Goal: Contribute content: Contribute content

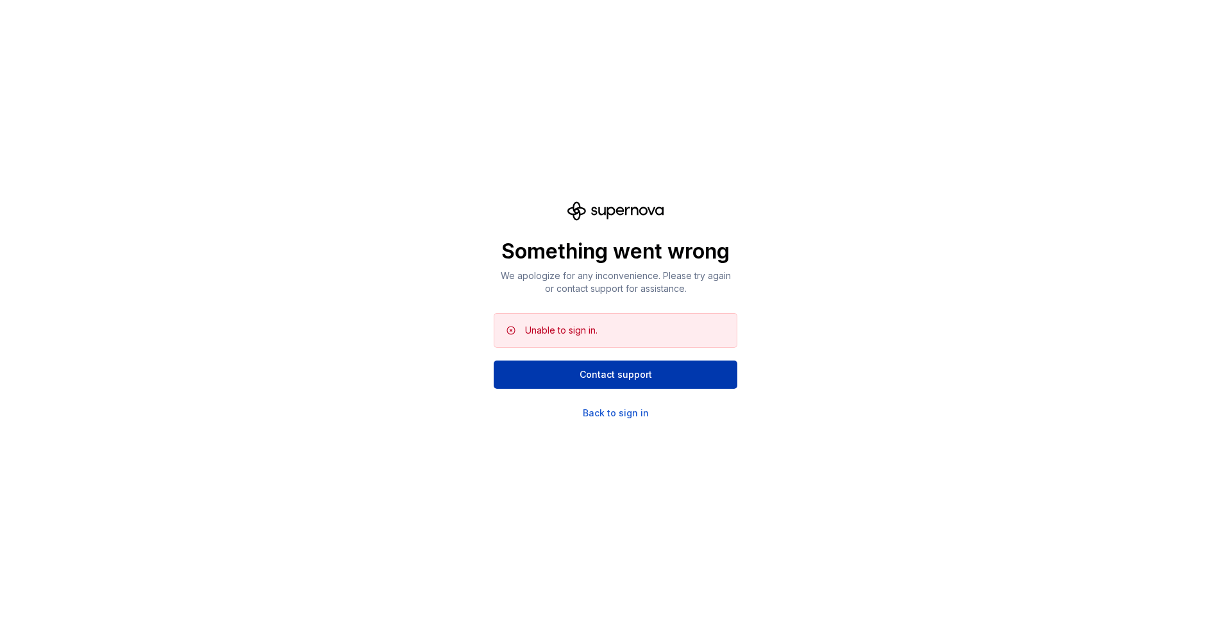
click at [587, 369] on span "Contact support" at bounding box center [616, 374] width 72 height 13
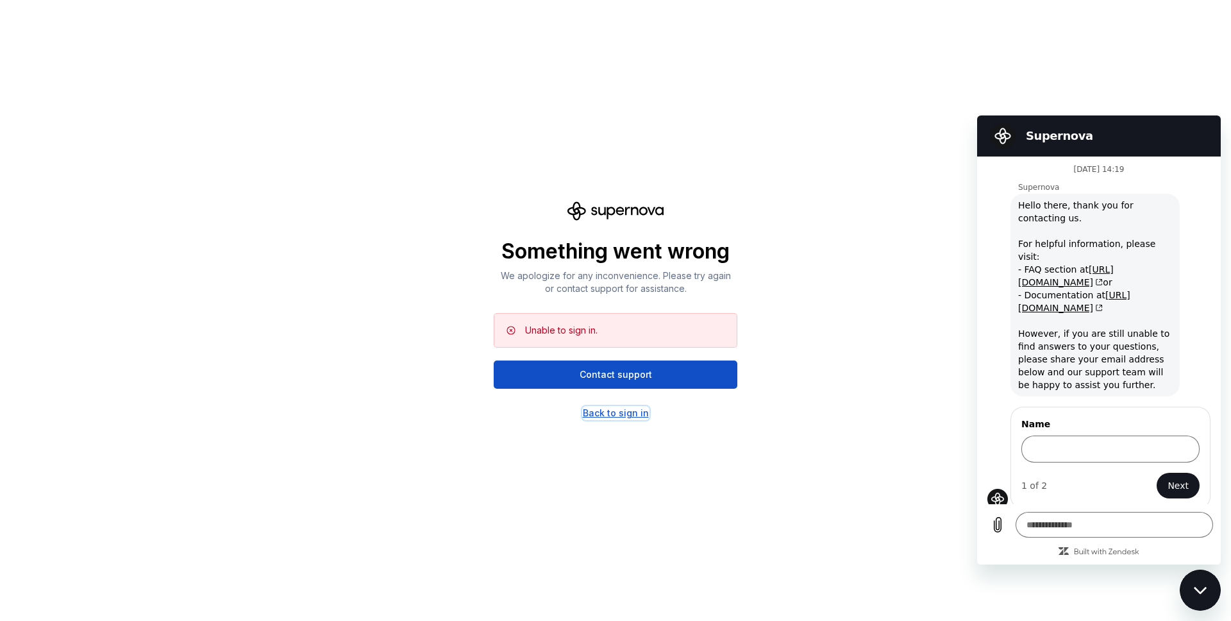
click at [635, 414] on div "Back to sign in" at bounding box center [616, 413] width 66 height 13
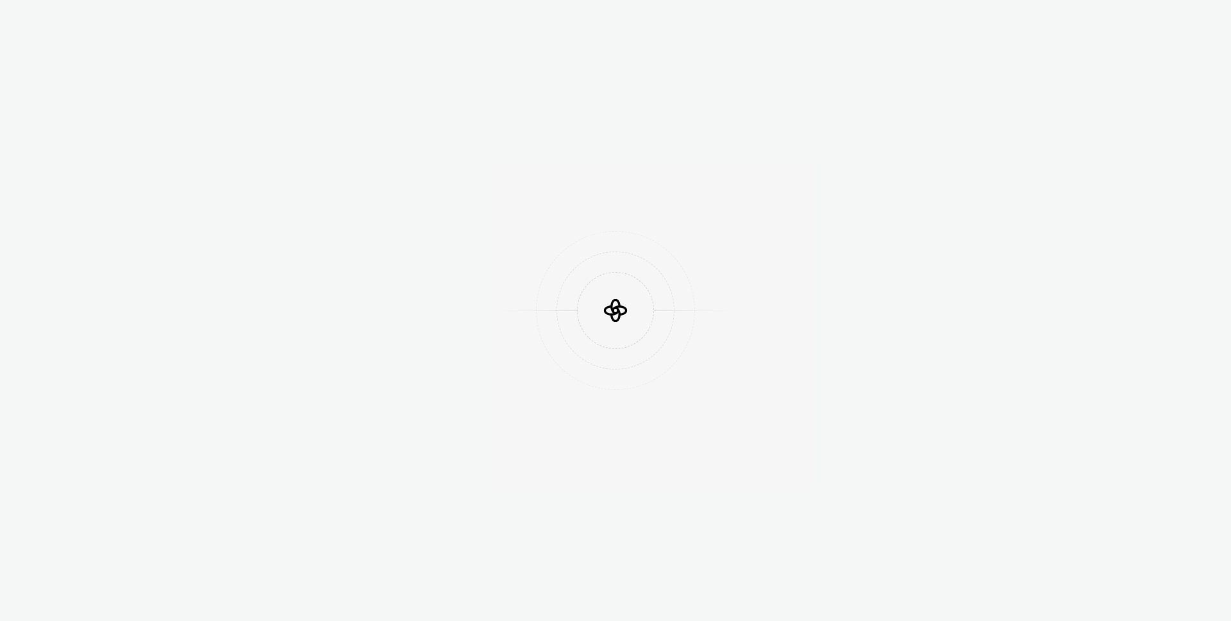
scroll to position [366, 0]
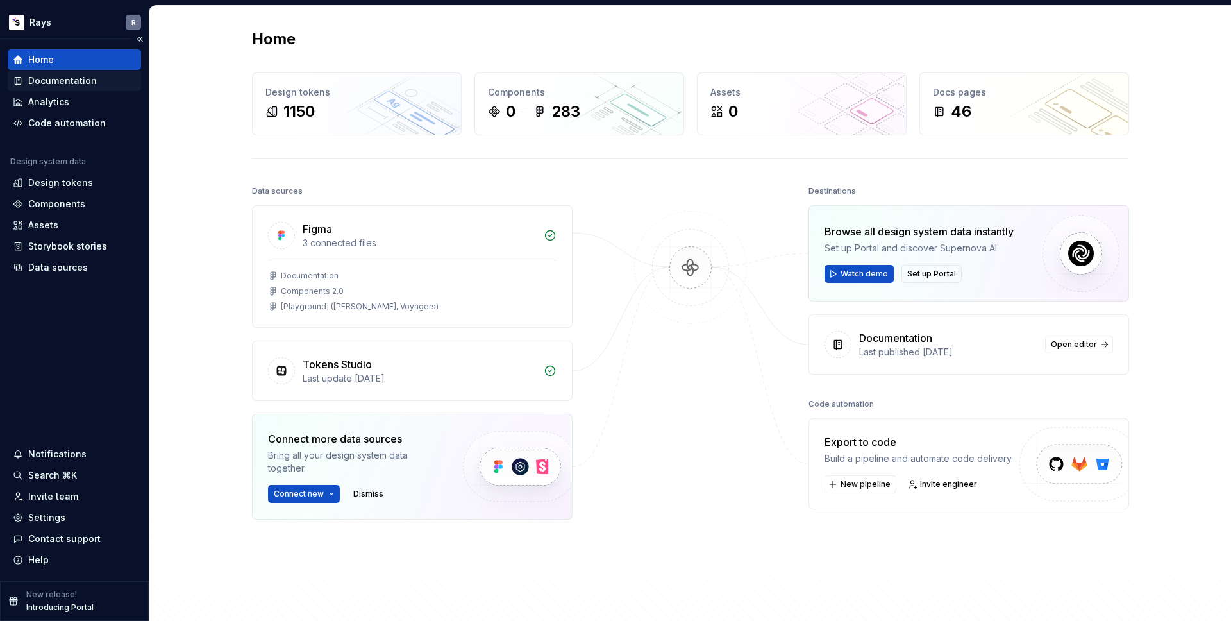
click at [66, 85] on div "Documentation" at bounding box center [62, 80] width 69 height 13
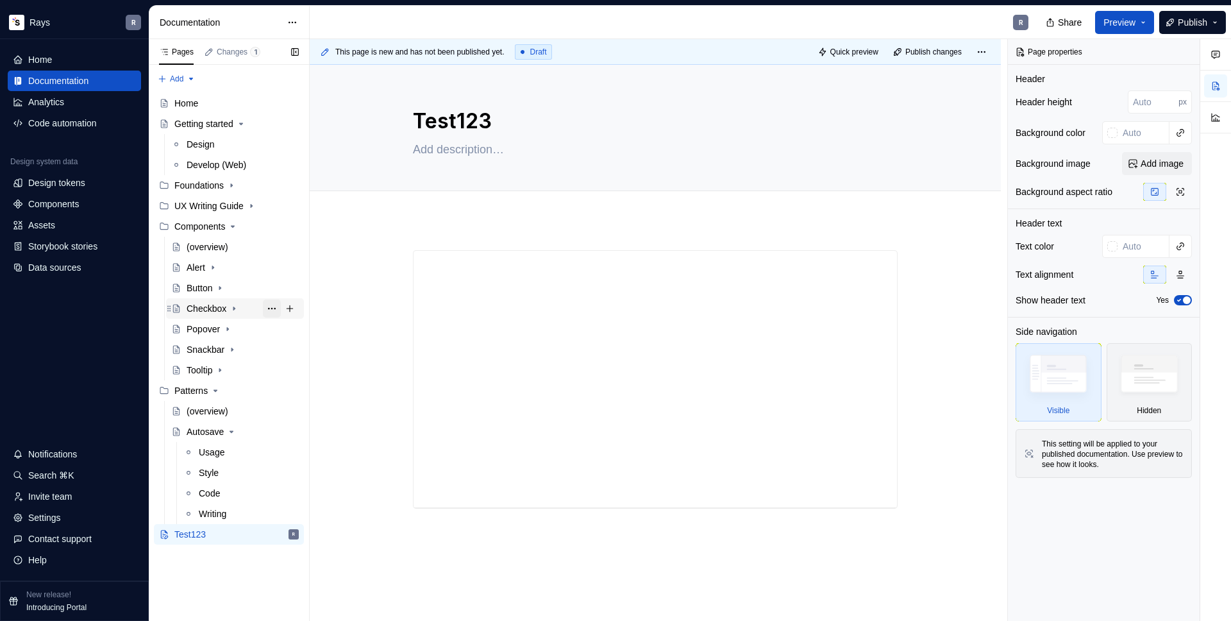
click at [267, 308] on button "Page tree" at bounding box center [272, 308] width 18 height 18
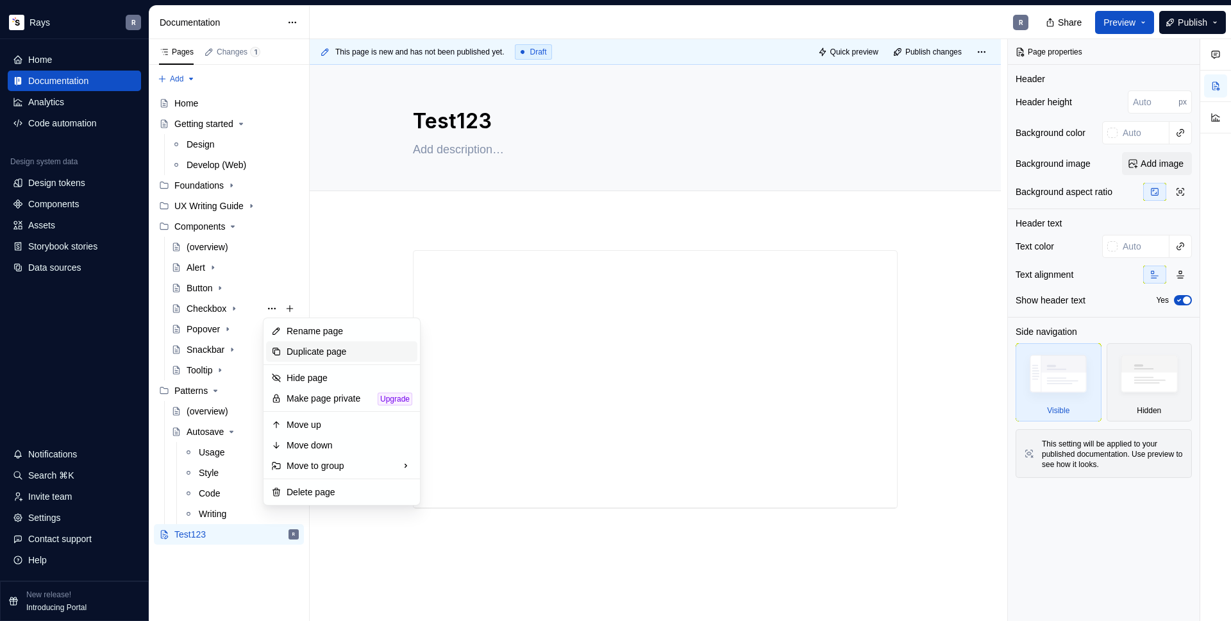
click at [292, 346] on div "Duplicate page" at bounding box center [350, 351] width 126 height 13
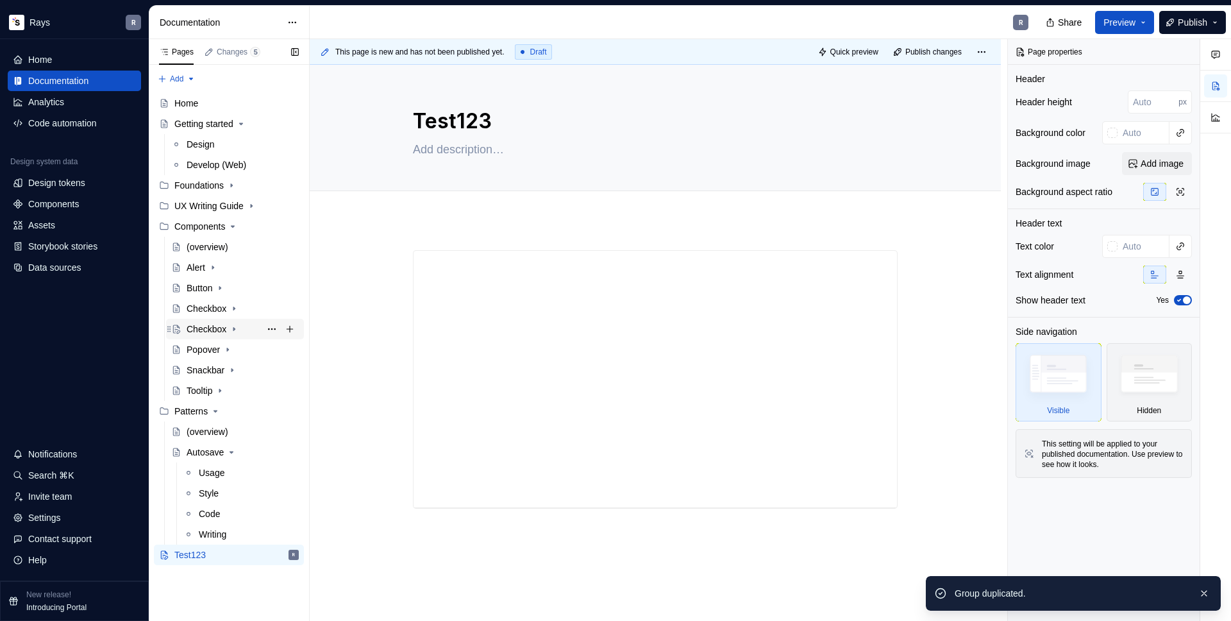
click at [211, 334] on div "Checkbox" at bounding box center [207, 329] width 40 height 13
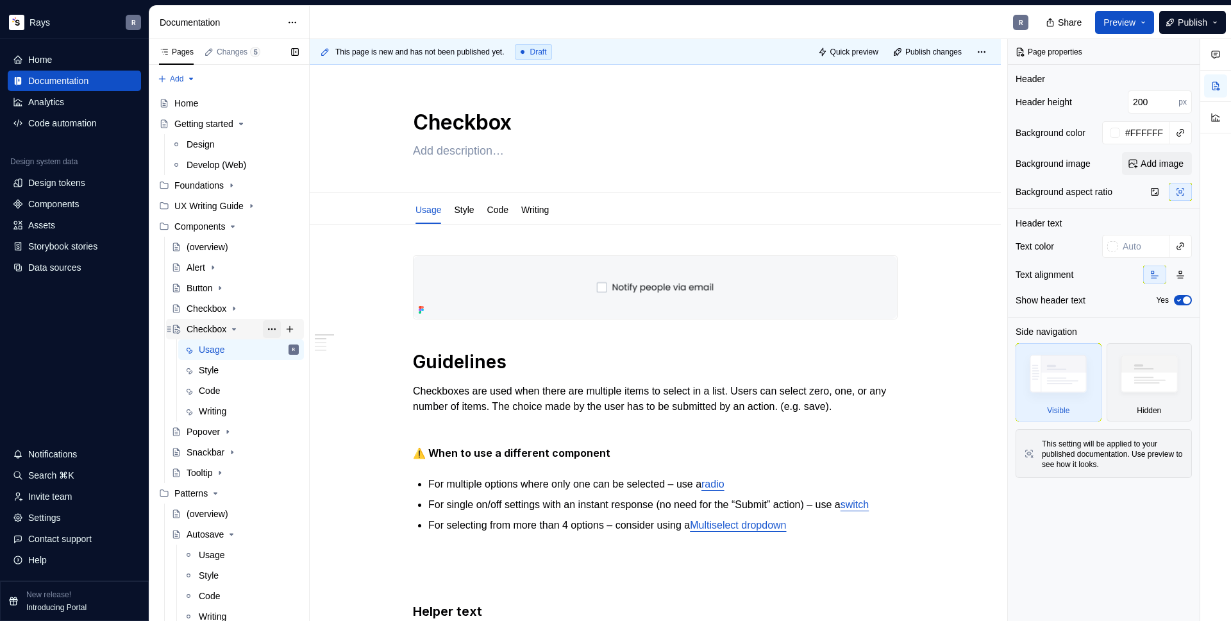
click at [263, 328] on button "Page tree" at bounding box center [272, 329] width 18 height 18
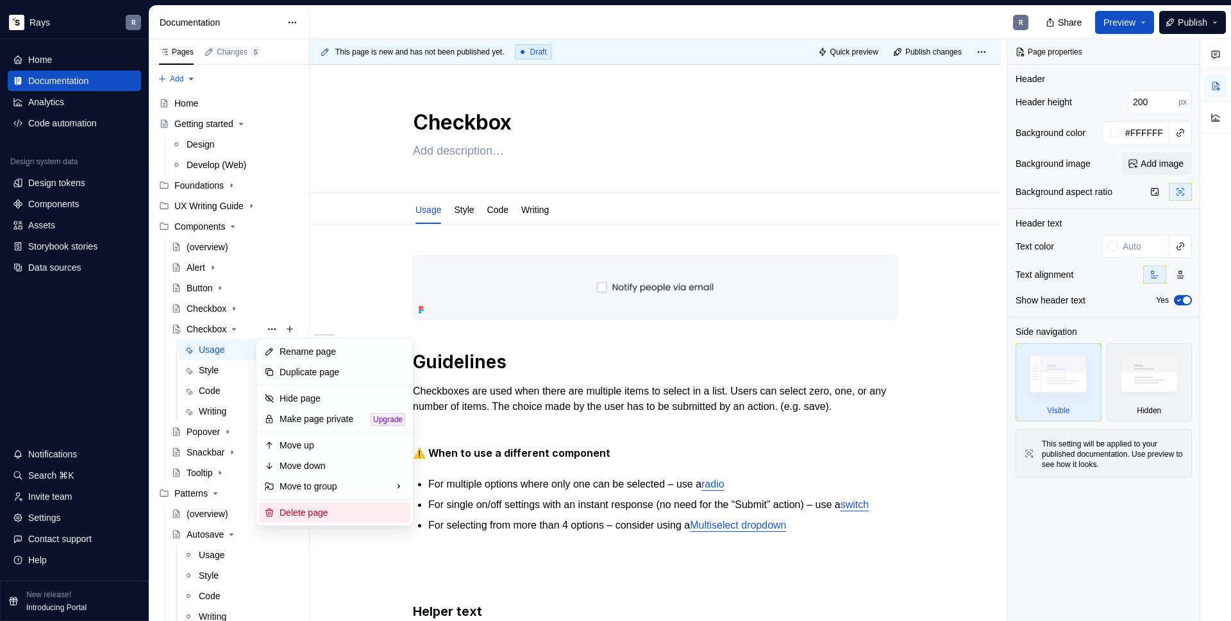
click at [305, 510] on div "Delete page" at bounding box center [343, 512] width 126 height 13
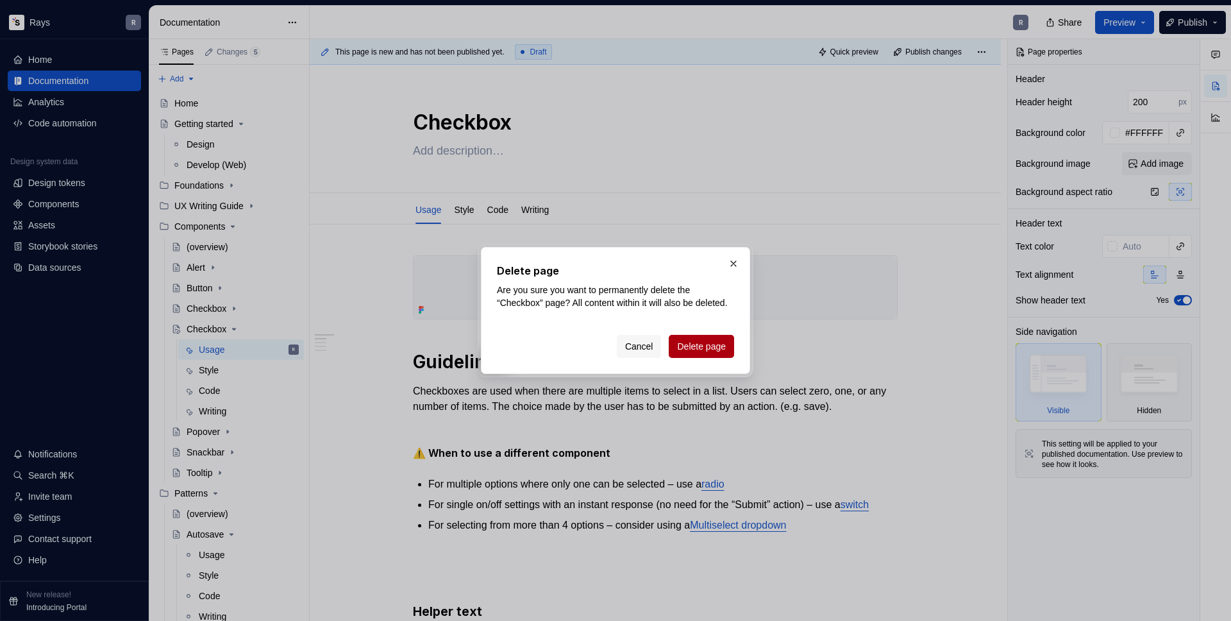
click at [677, 353] on span "Delete page" at bounding box center [701, 346] width 49 height 13
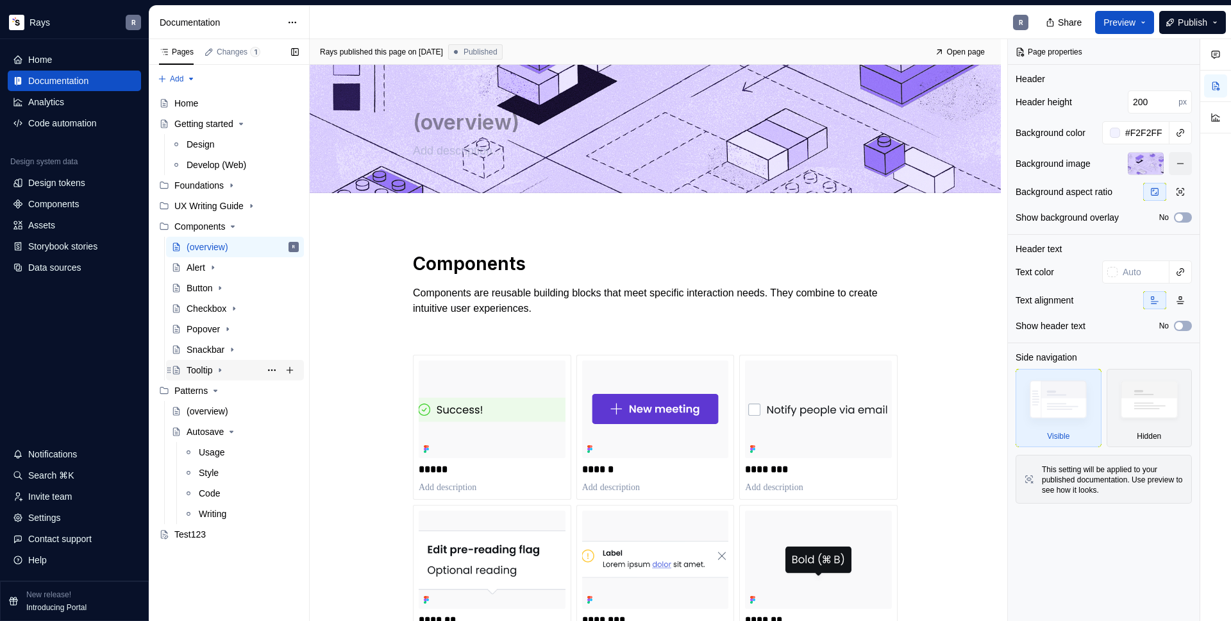
click at [206, 365] on div "Tooltip" at bounding box center [200, 370] width 26 height 13
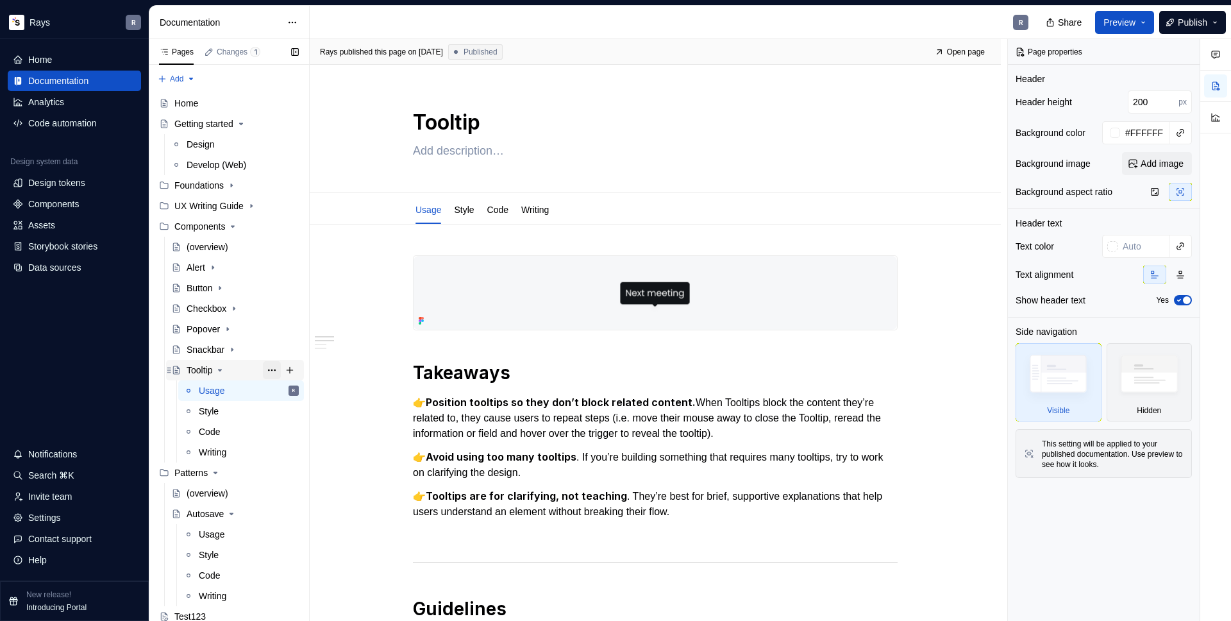
click at [263, 372] on button "Page tree" at bounding box center [272, 370] width 18 height 18
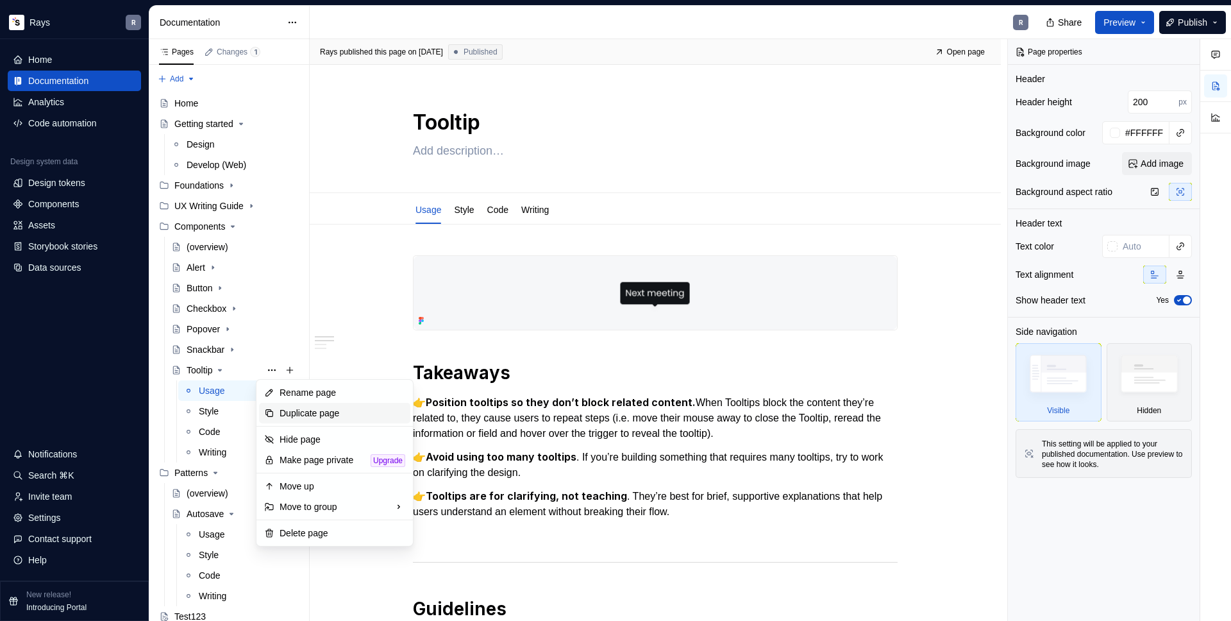
click at [299, 411] on div "Duplicate page" at bounding box center [343, 413] width 126 height 13
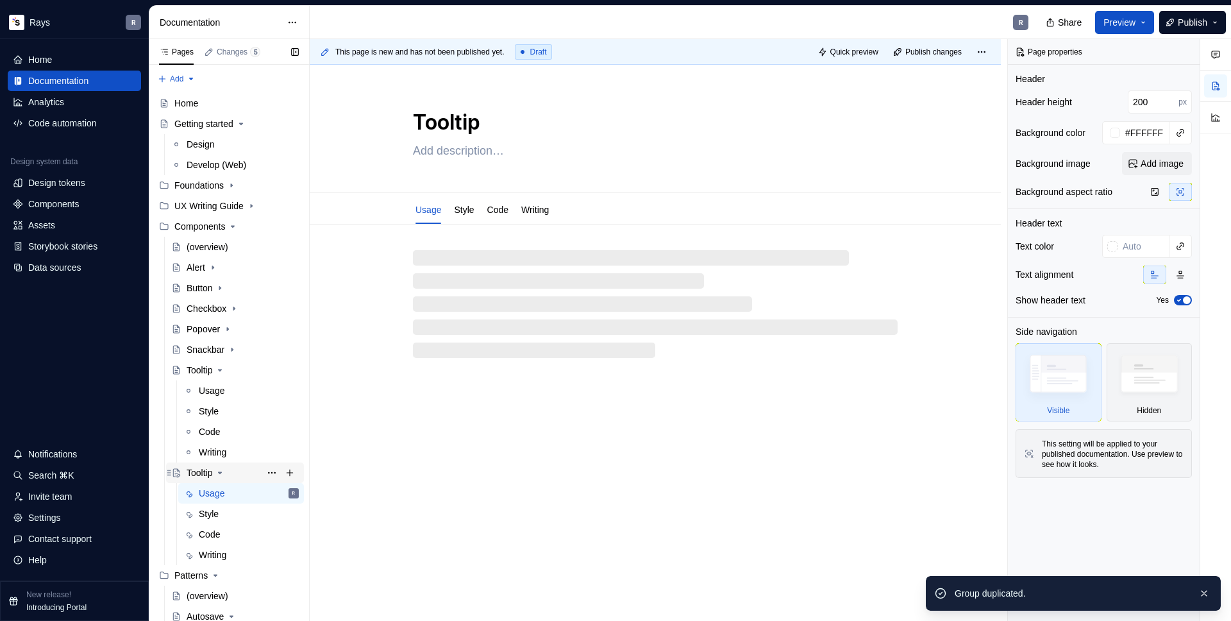
click at [202, 474] on div "Tooltip" at bounding box center [200, 472] width 26 height 13
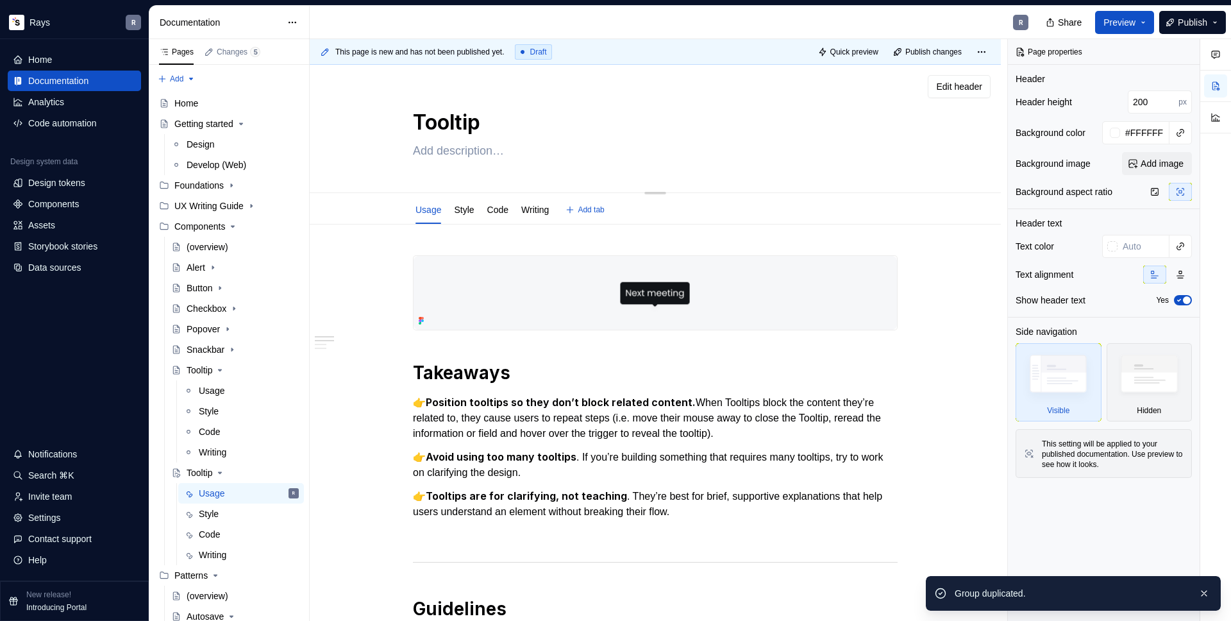
drag, startPoint x: 484, startPoint y: 131, endPoint x: 414, endPoint y: 119, distance: 71.7
click at [414, 119] on textarea "Tooltip" at bounding box center [652, 122] width 485 height 31
type textarea "*"
type textarea "L"
type textarea "*"
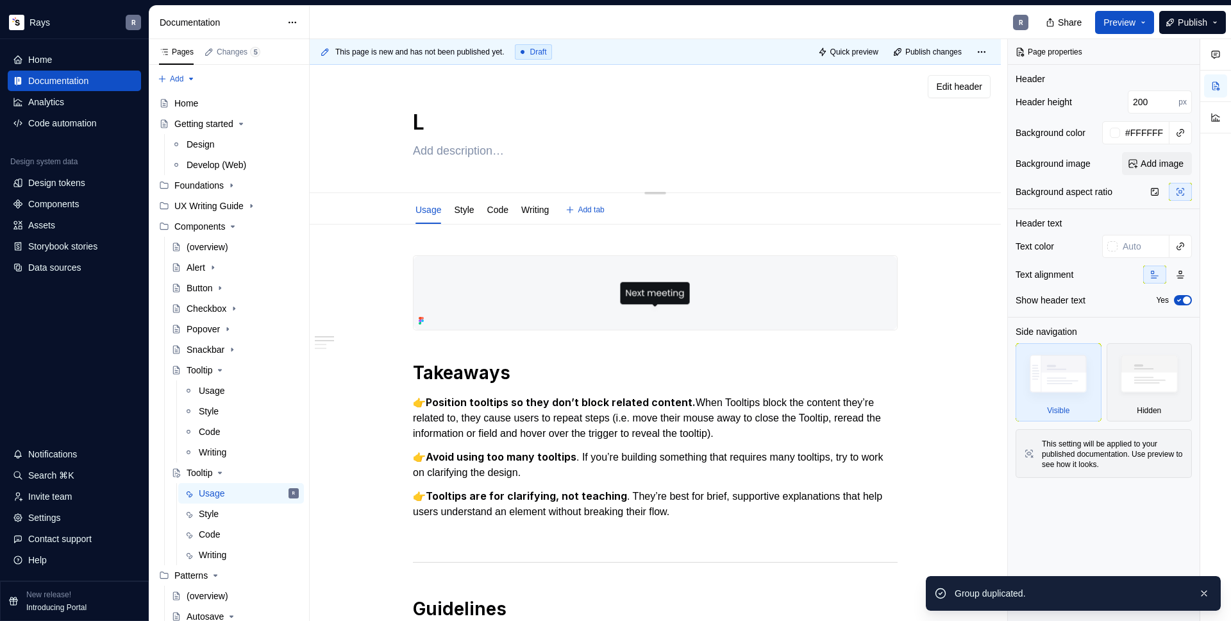
type textarea "Li"
type textarea "*"
type textarea "[PERSON_NAME]"
type textarea "*"
type textarea "Link"
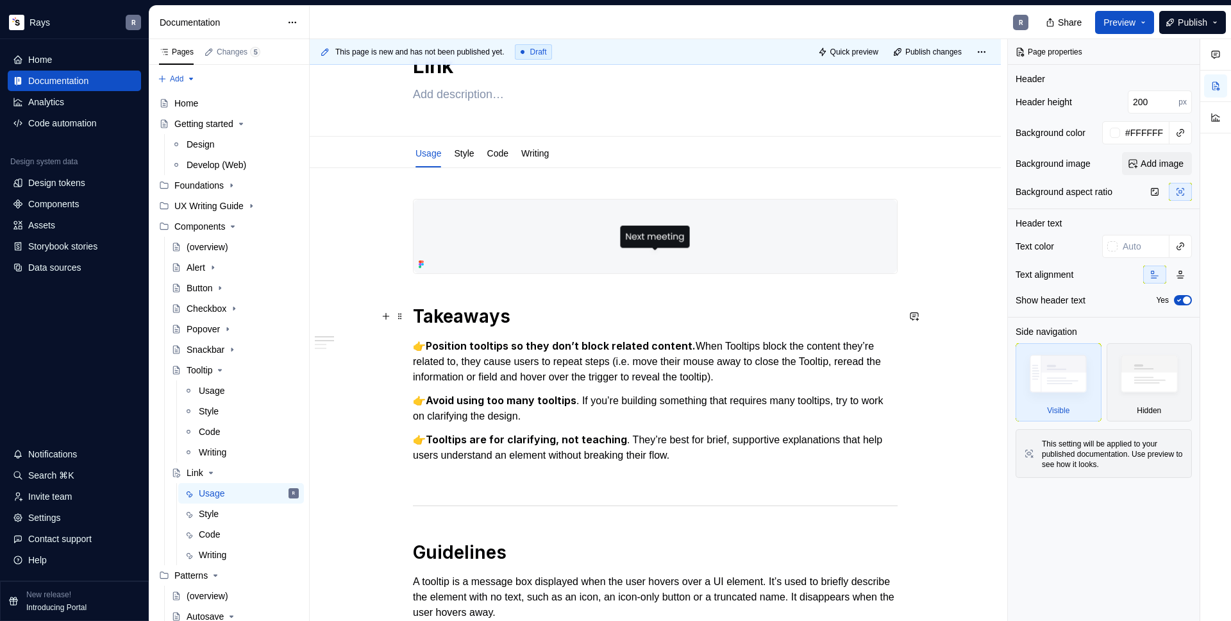
scroll to position [60, 0]
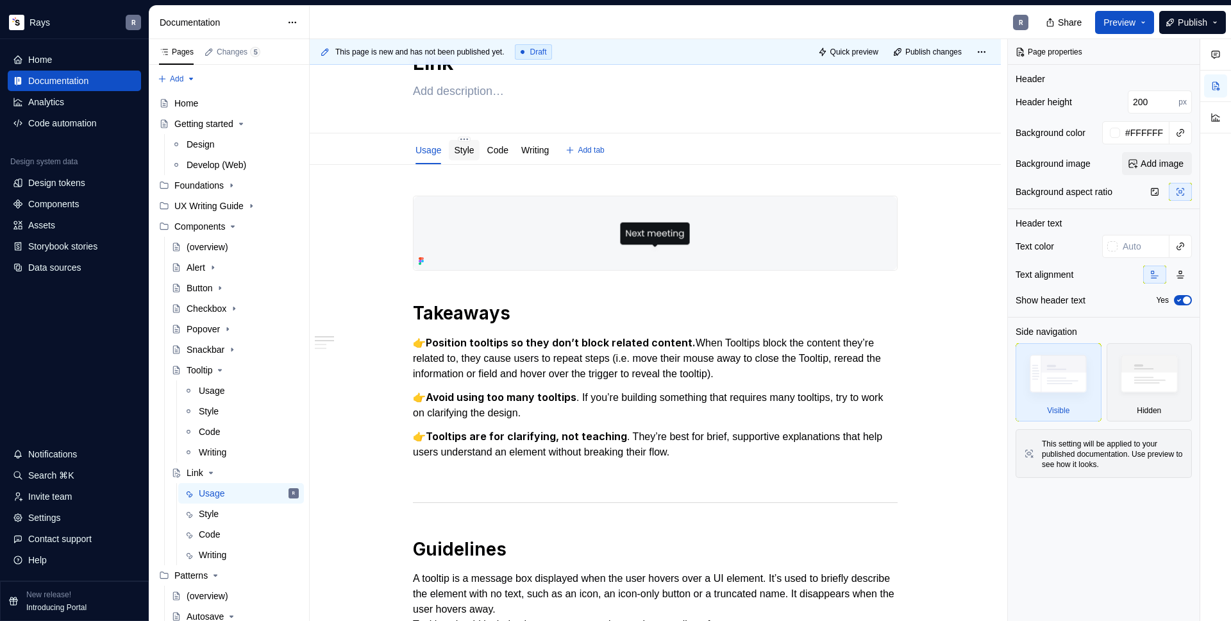
type textarea "*"
type textarea "Link"
click at [465, 148] on link "Style" at bounding box center [464, 150] width 20 height 10
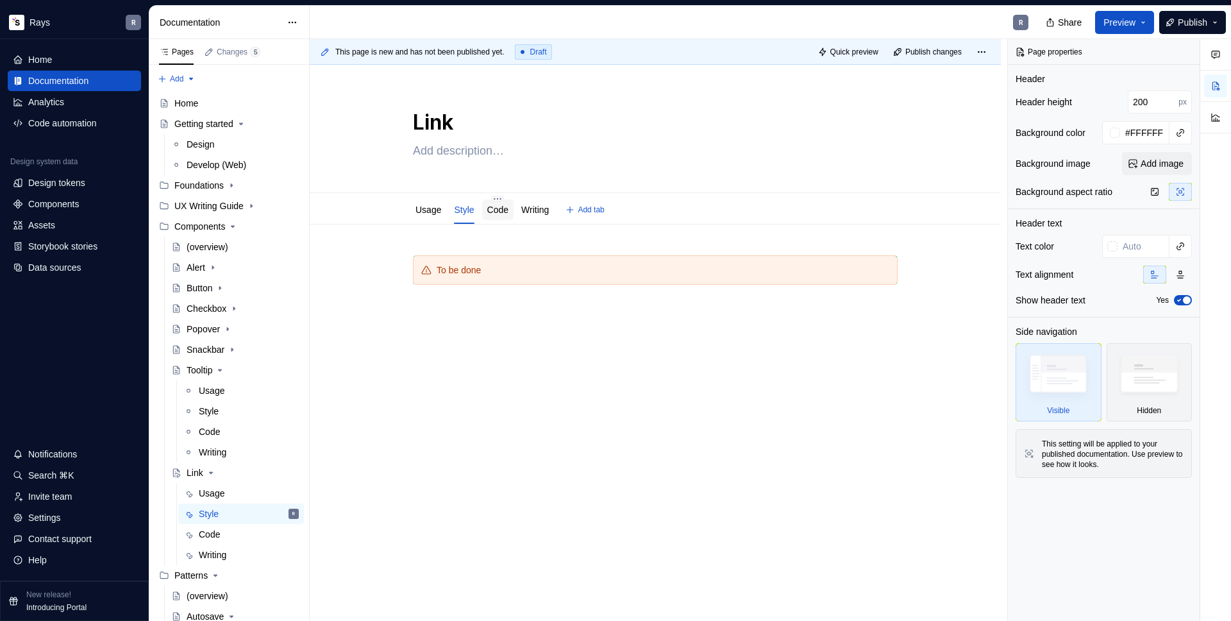
click at [509, 215] on div "Code" at bounding box center [497, 209] width 21 height 13
click at [503, 218] on div "Code" at bounding box center [497, 209] width 31 height 21
click at [509, 215] on link "Code" at bounding box center [497, 210] width 21 height 10
click at [428, 212] on link "Usage" at bounding box center [429, 210] width 26 height 10
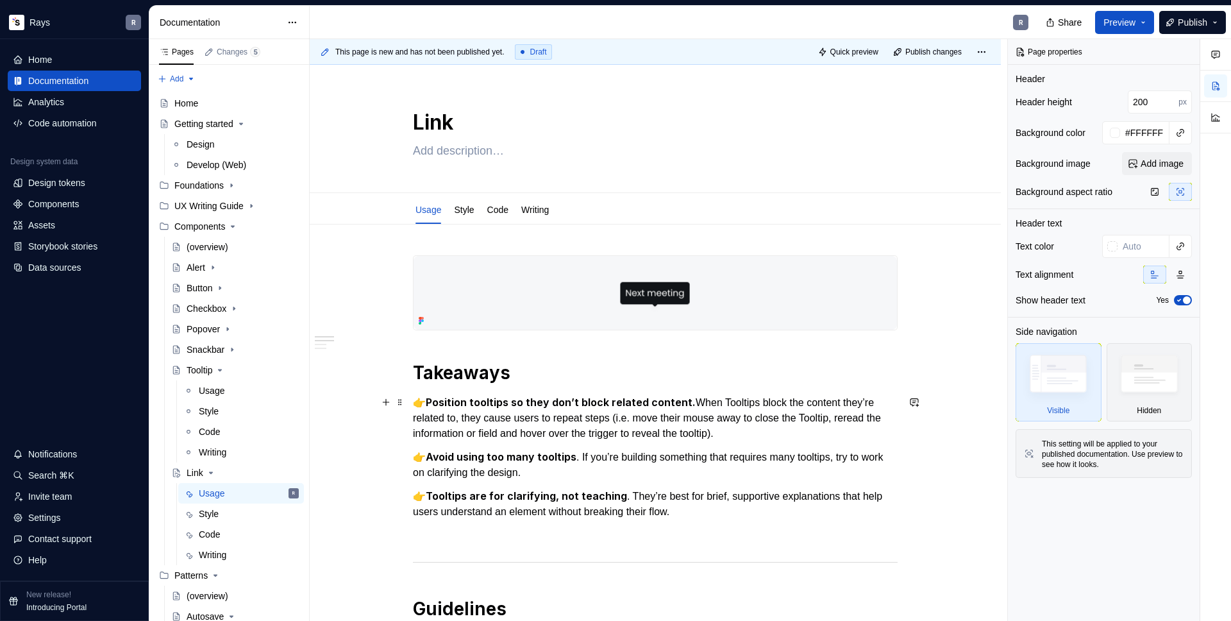
scroll to position [26, 0]
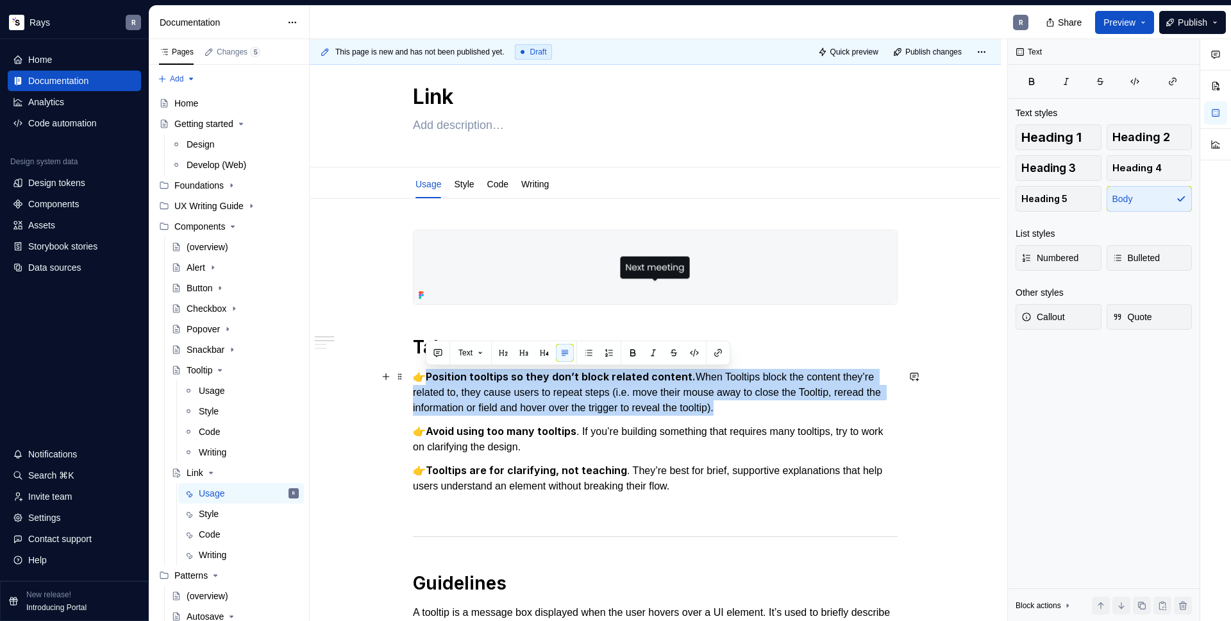
drag, startPoint x: 536, startPoint y: 391, endPoint x: 768, endPoint y: 414, distance: 233.3
click at [768, 414] on p "👉 Position tooltips so they don’t block related content. When Tooltips block th…" at bounding box center [655, 392] width 485 height 47
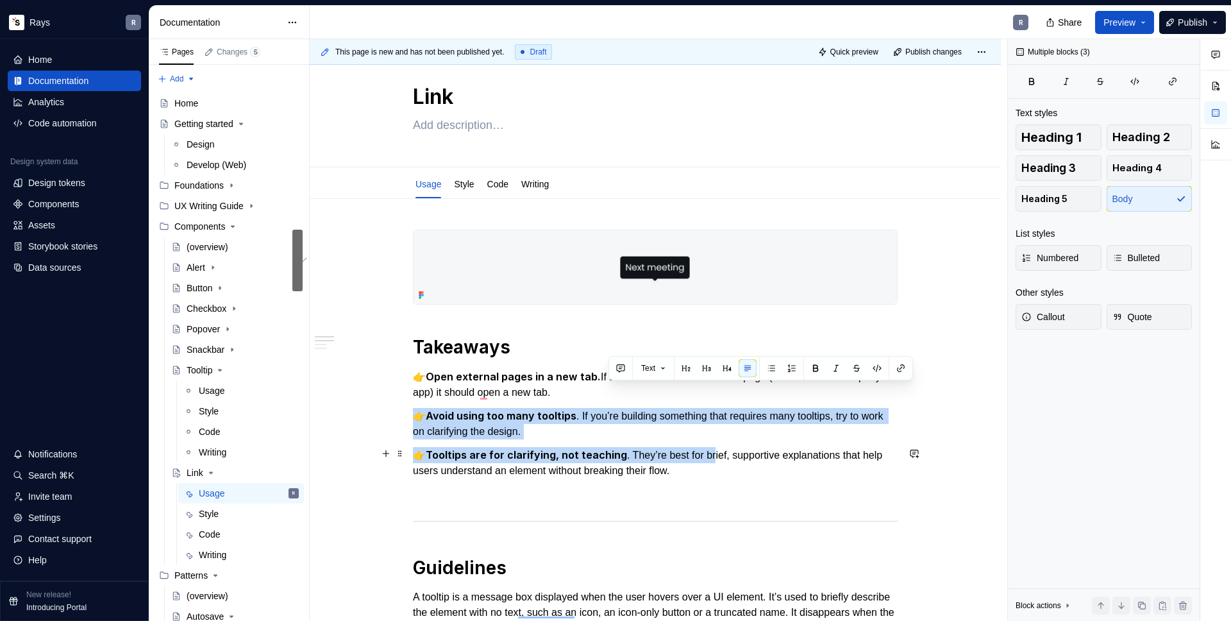
drag, startPoint x: 626, startPoint y: 394, endPoint x: 638, endPoint y: 476, distance: 82.3
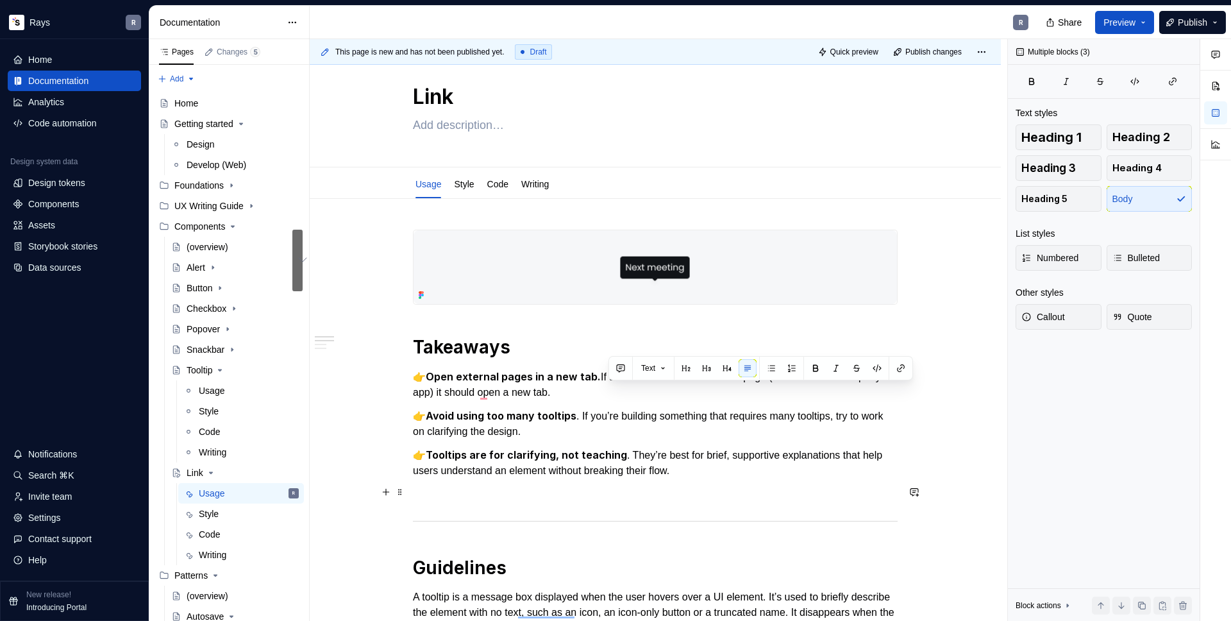
click at [516, 492] on p "To enrich screen reader interactions, please activate Accessibility in Grammarl…" at bounding box center [655, 493] width 485 height 15
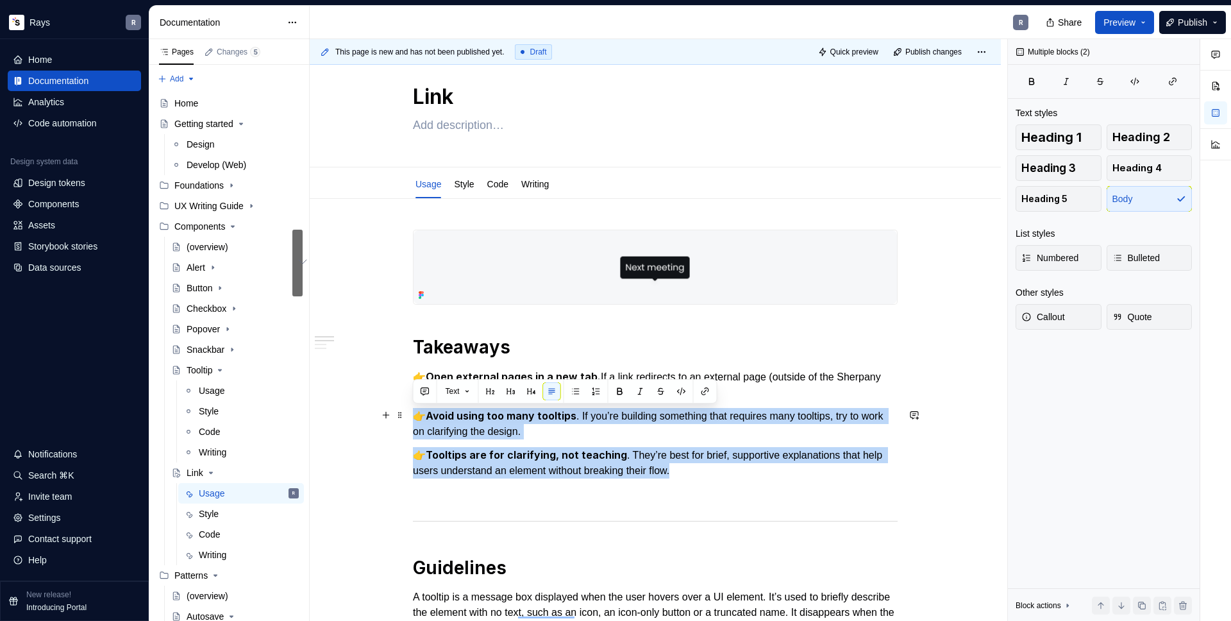
drag, startPoint x: 710, startPoint y: 469, endPoint x: 411, endPoint y: 417, distance: 303.9
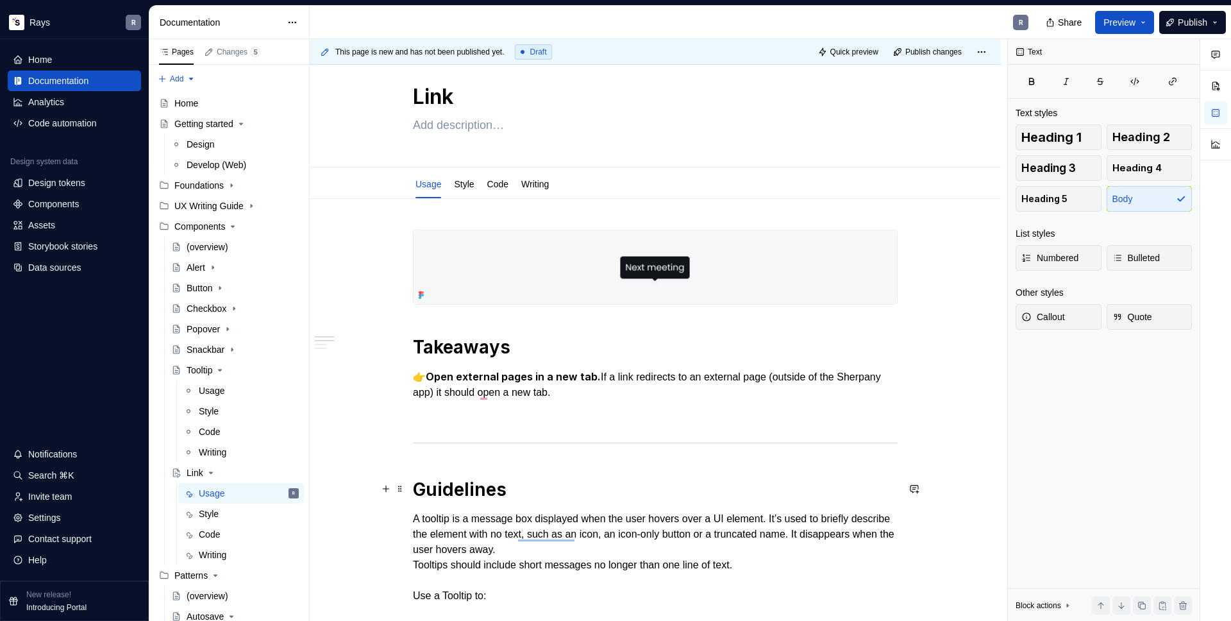
scroll to position [71, 0]
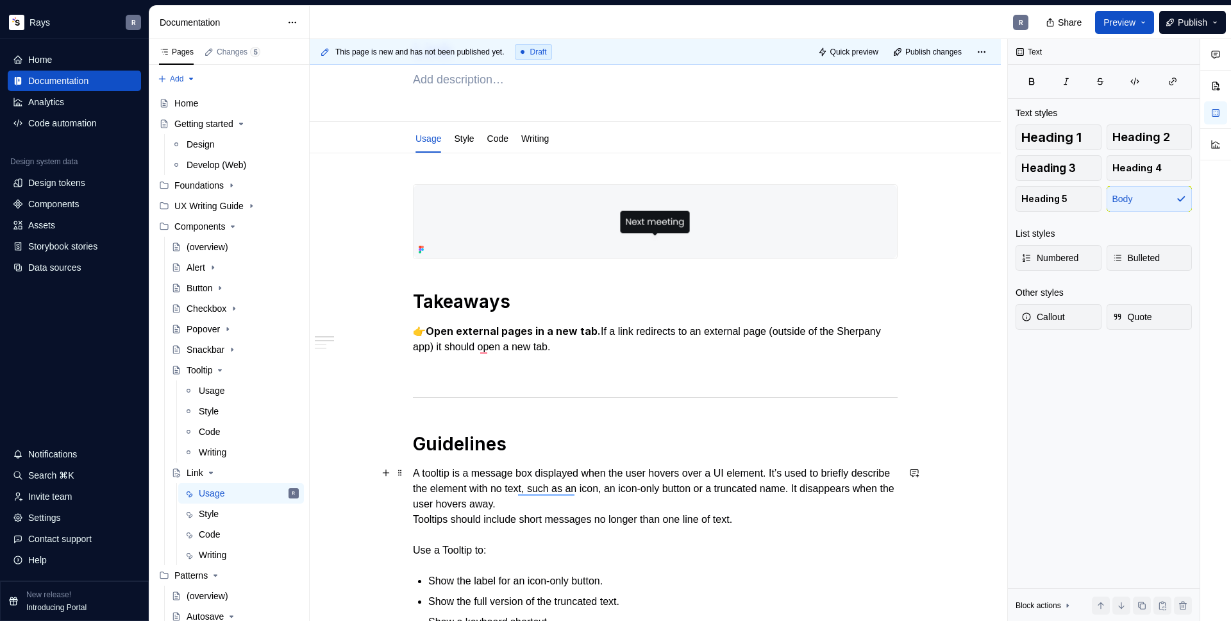
type textarea "*"
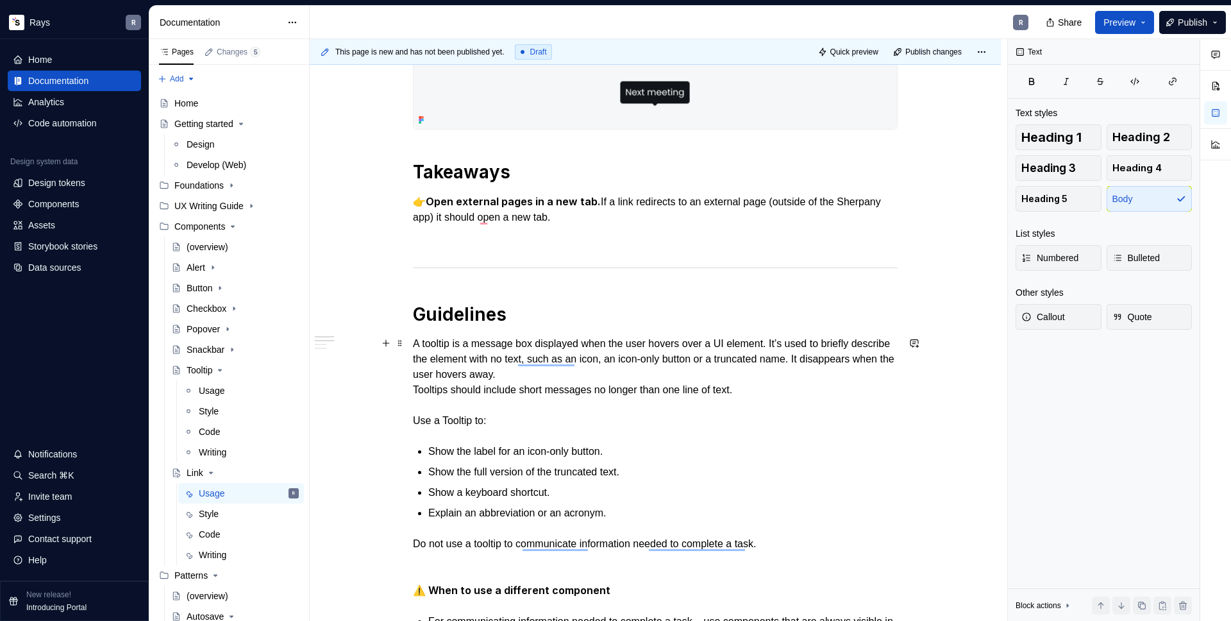
click at [443, 391] on p "A tooltip is a message box displayed when the user hovers over a UI element. It…" at bounding box center [655, 382] width 485 height 92
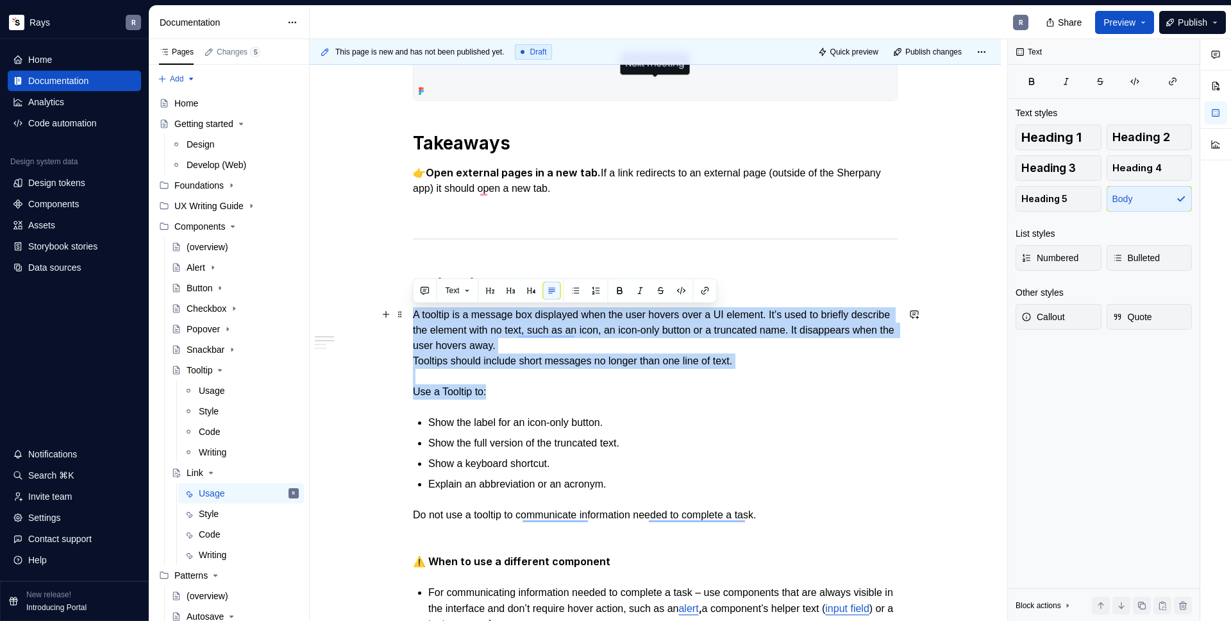
drag, startPoint x: 415, startPoint y: 316, endPoint x: 509, endPoint y: 395, distance: 122.9
click at [509, 395] on p "A tooltip is a message box displayed when the user hovers over a UI element. It…" at bounding box center [655, 353] width 485 height 92
click at [475, 362] on p "A tooltip is a message box displayed when the user hovers over a UI element. It…" at bounding box center [655, 353] width 485 height 92
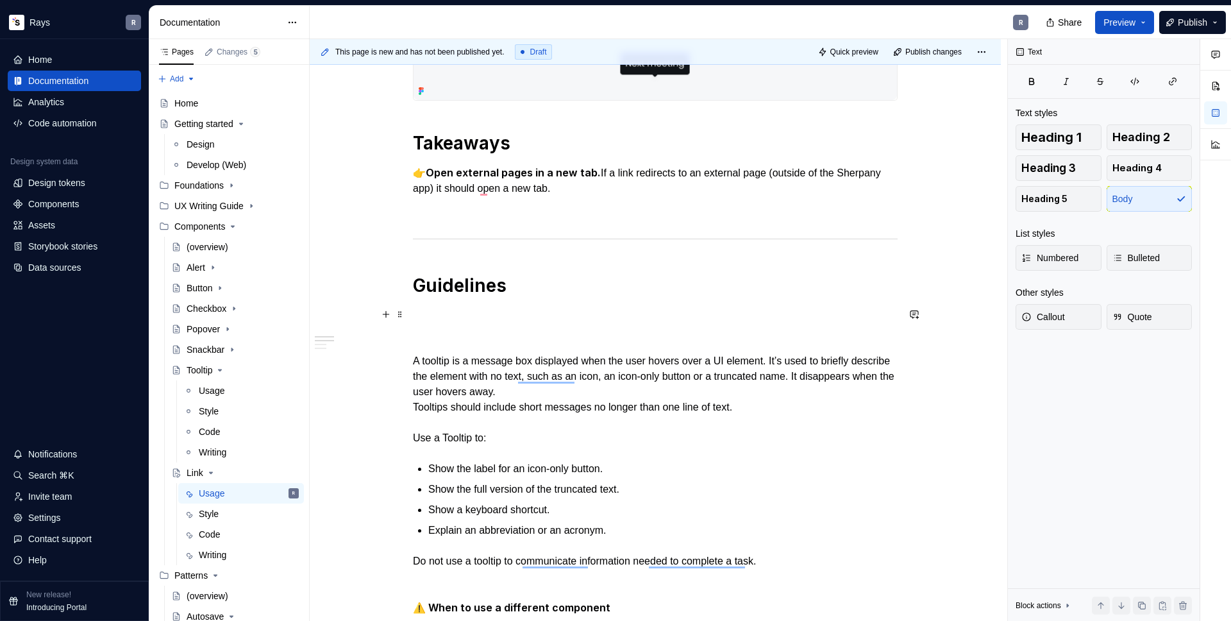
click at [428, 312] on p "To enrich screen reader interactions, please activate Accessibility in Grammarl…" at bounding box center [655, 314] width 485 height 15
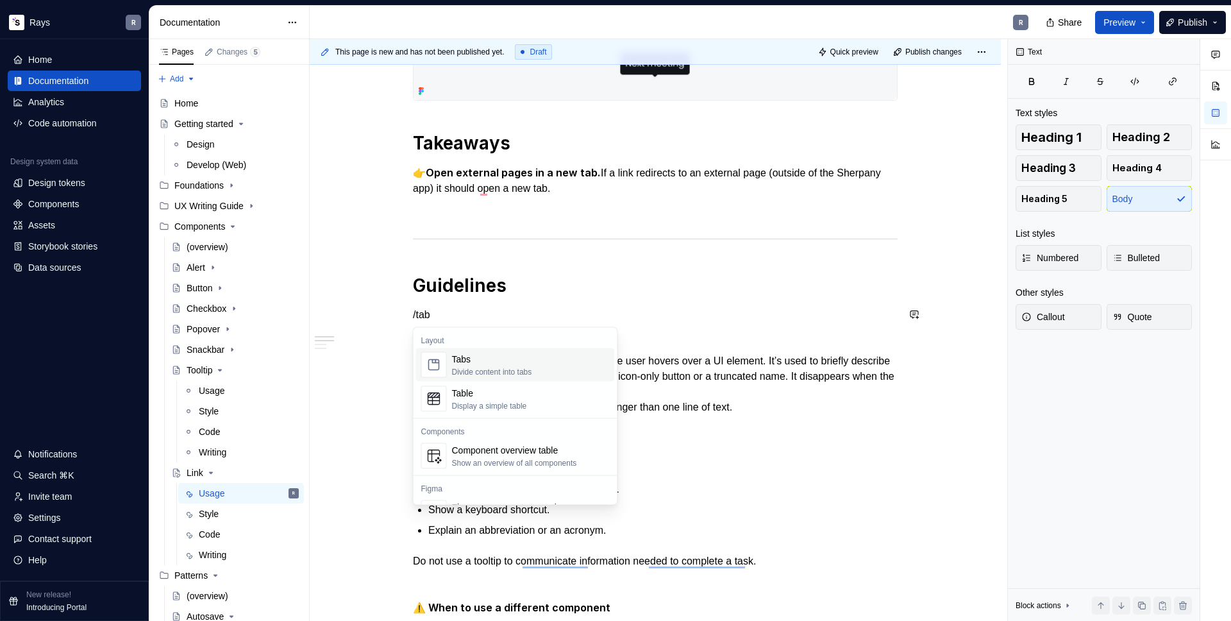
click at [462, 364] on div "Tabs" at bounding box center [492, 359] width 80 height 13
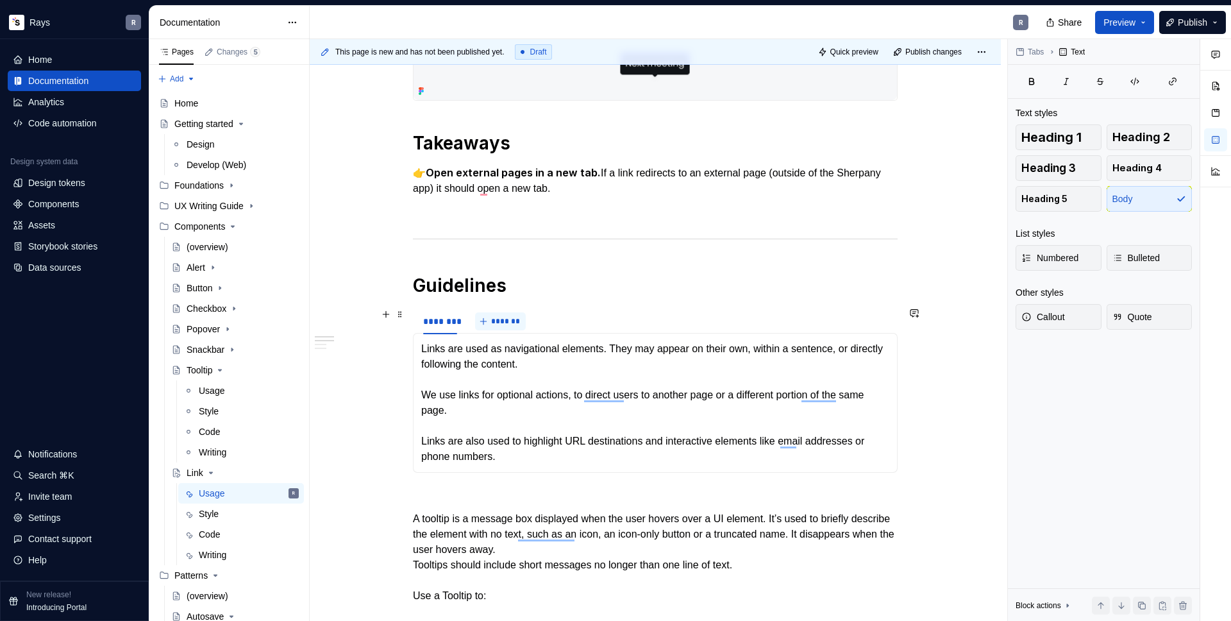
click at [502, 324] on span "*******" at bounding box center [505, 321] width 29 height 10
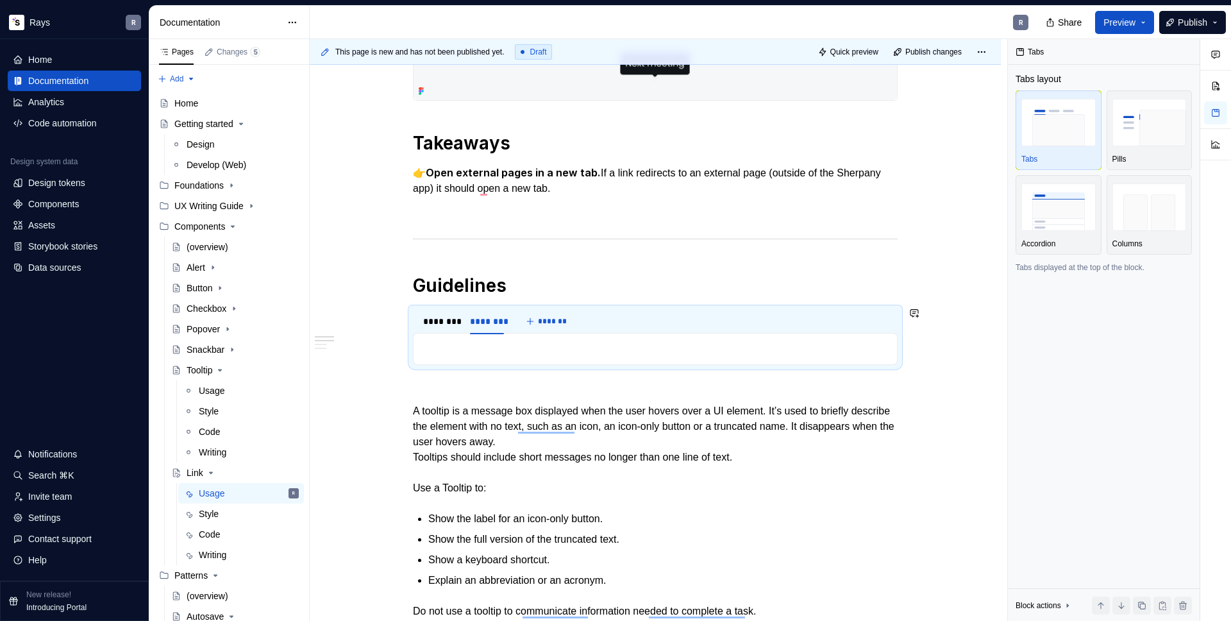
click at [521, 341] on p "To enrich screen reader interactions, please activate Accessibility in Grammarl…" at bounding box center [655, 348] width 468 height 15
click at [481, 349] on p "To enrich screen reader interactions, please activate Accessibility in Grammarl…" at bounding box center [655, 348] width 468 height 15
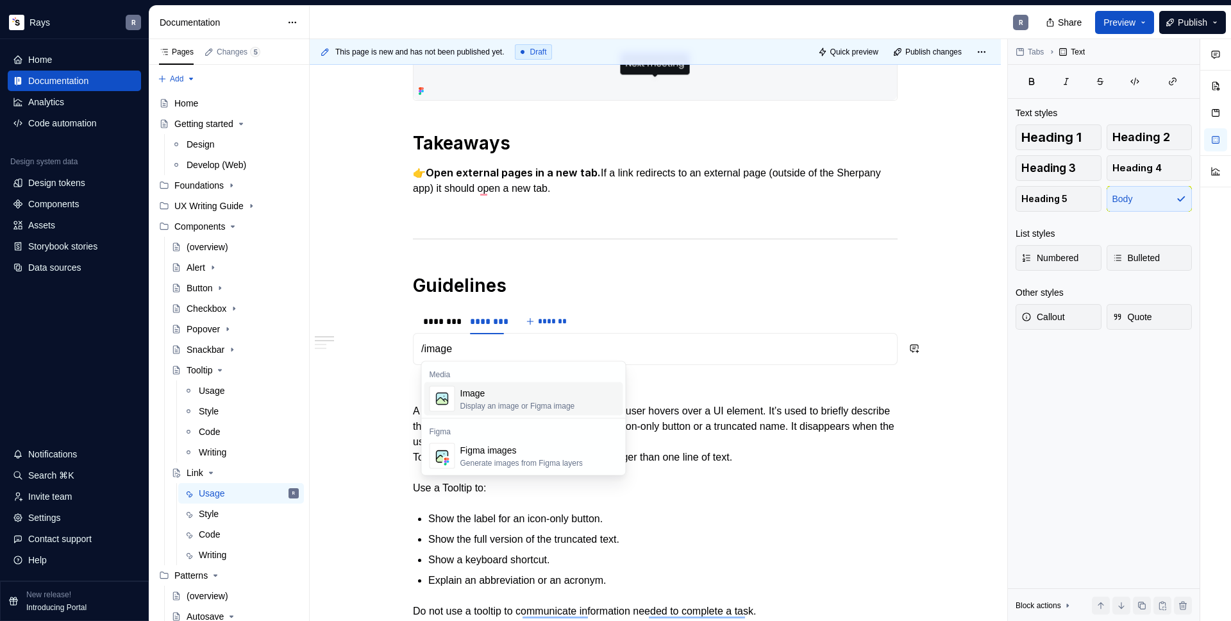
click at [493, 392] on div "Image" at bounding box center [517, 393] width 115 height 13
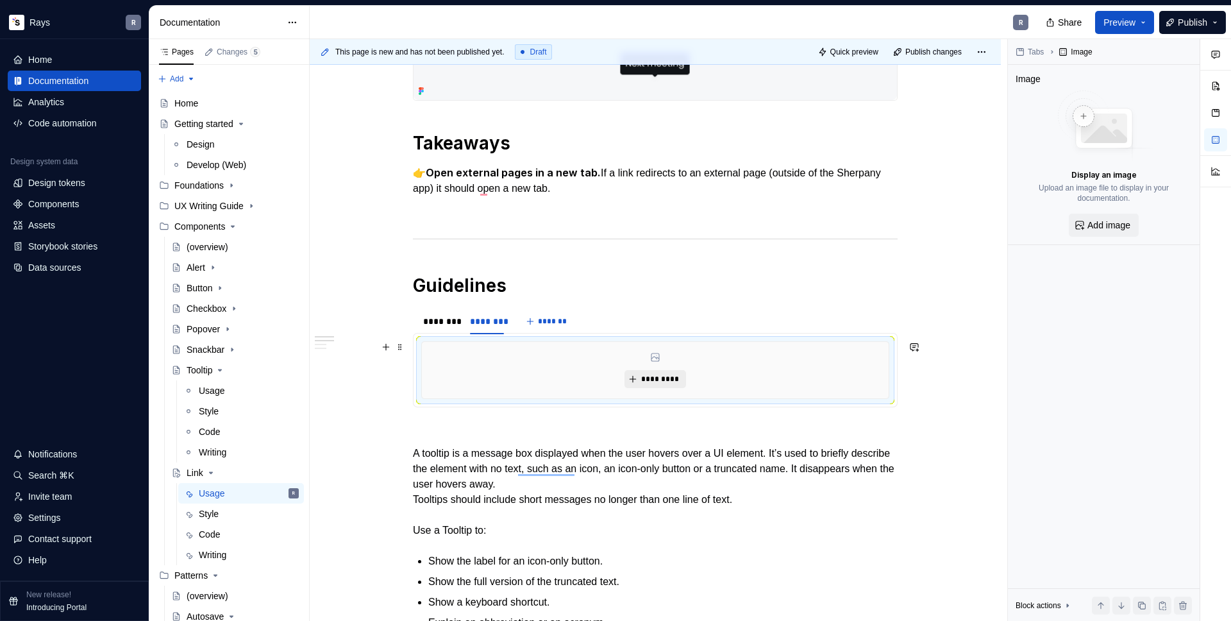
click at [651, 380] on span "*********" at bounding box center [660, 379] width 39 height 10
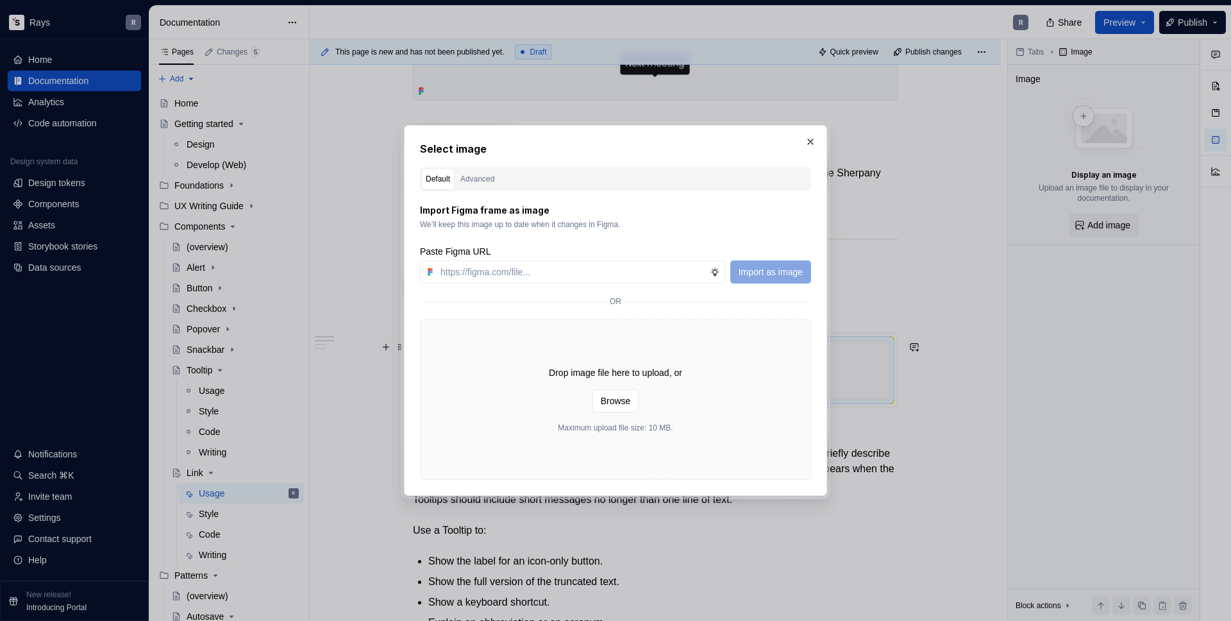
type textarea "*"
click at [507, 265] on input "text" at bounding box center [572, 271] width 274 height 23
type input "[URL][DOMAIN_NAME]"
click at [761, 265] on span "Import as image" at bounding box center [771, 271] width 64 height 13
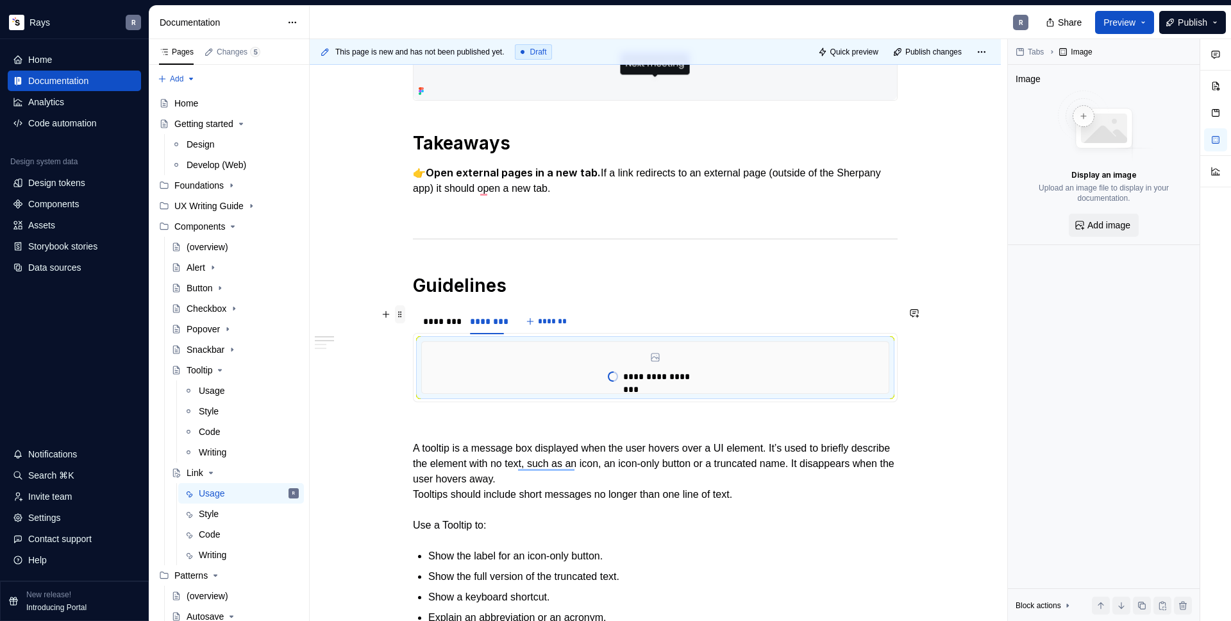
click at [401, 313] on span at bounding box center [400, 314] width 10 height 18
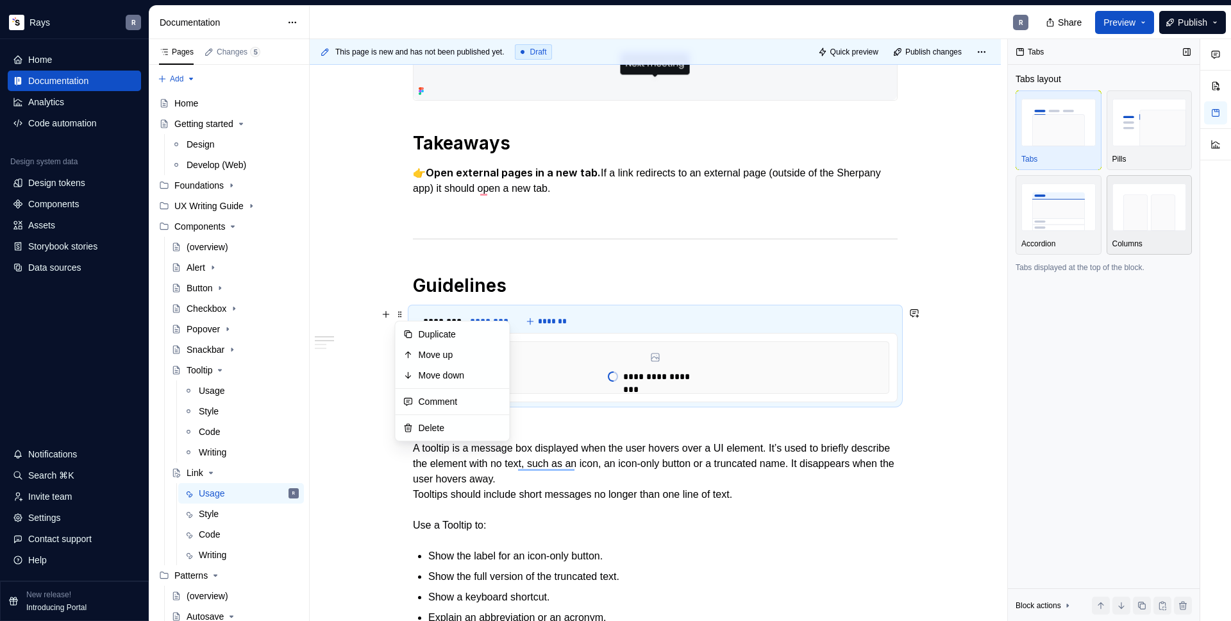
click at [1127, 198] on img "button" at bounding box center [1150, 206] width 74 height 47
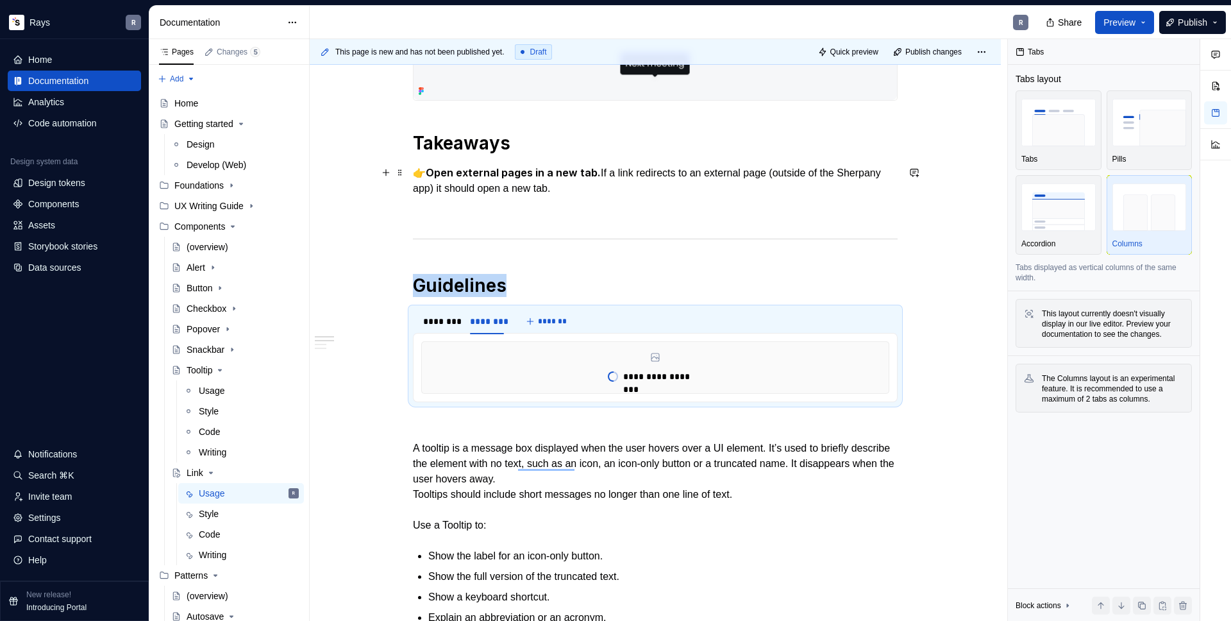
click at [635, 187] on p "👉 Open external pages in a new tab. If a link redirects to an external page (ou…" at bounding box center [655, 180] width 485 height 31
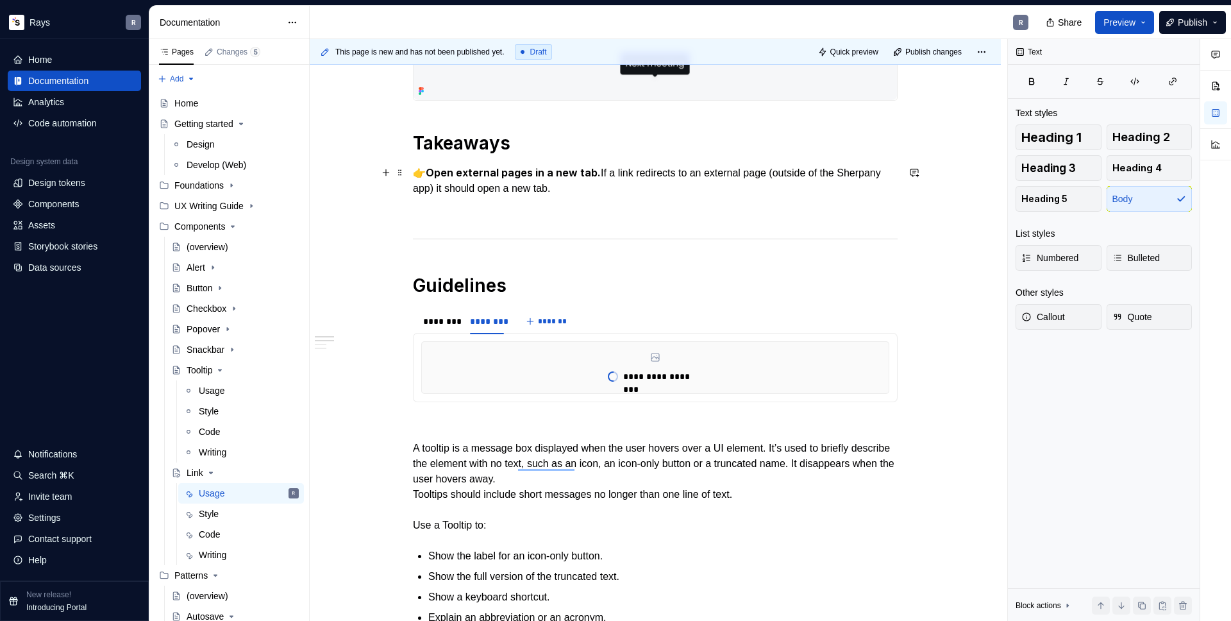
click at [482, 183] on p "👉 Open external pages in a new tab. If a link redirects to an external page (ou…" at bounding box center [655, 180] width 485 height 31
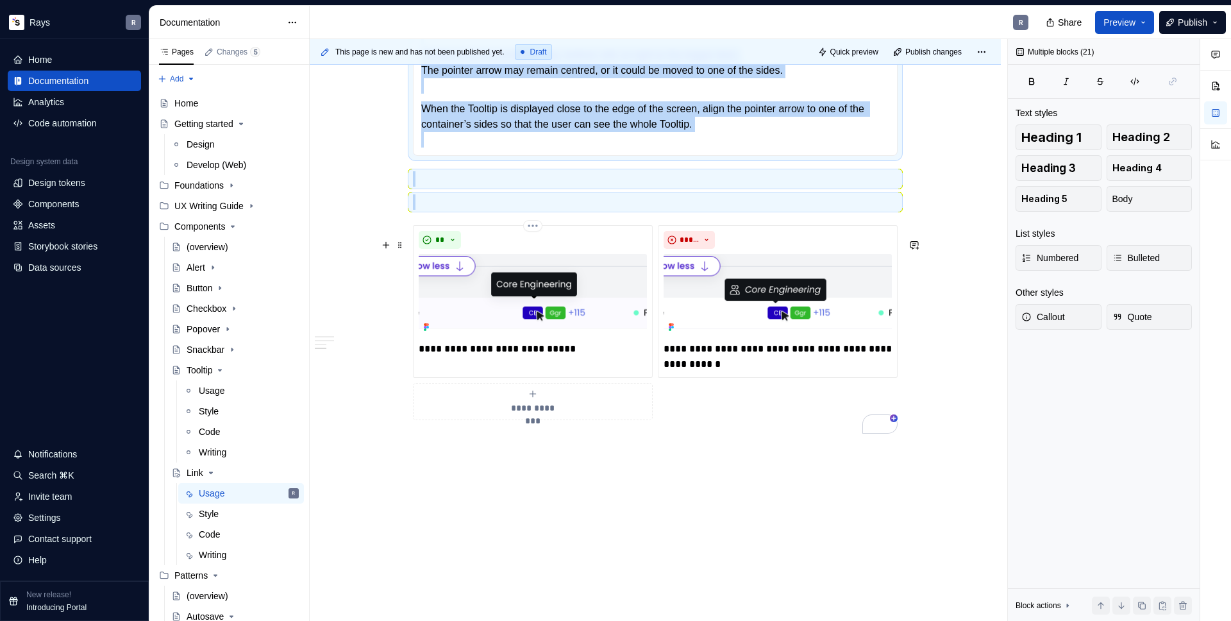
scroll to position [1935, 0]
drag, startPoint x: 414, startPoint y: 403, endPoint x: 607, endPoint y: 475, distance: 205.9
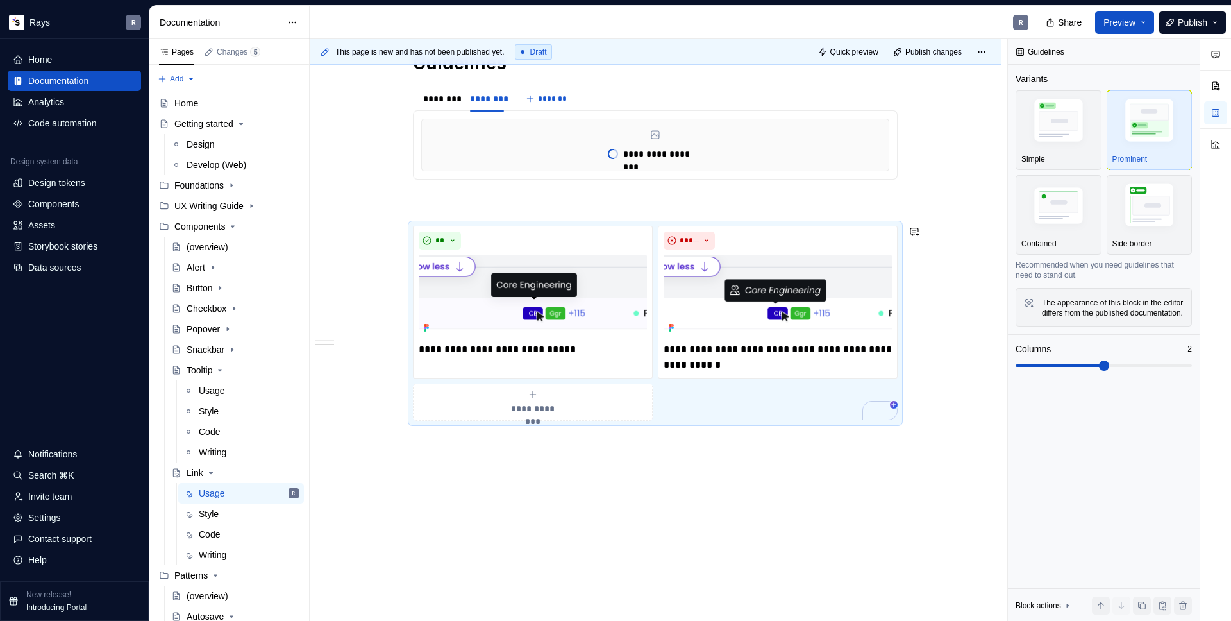
scroll to position [231, 0]
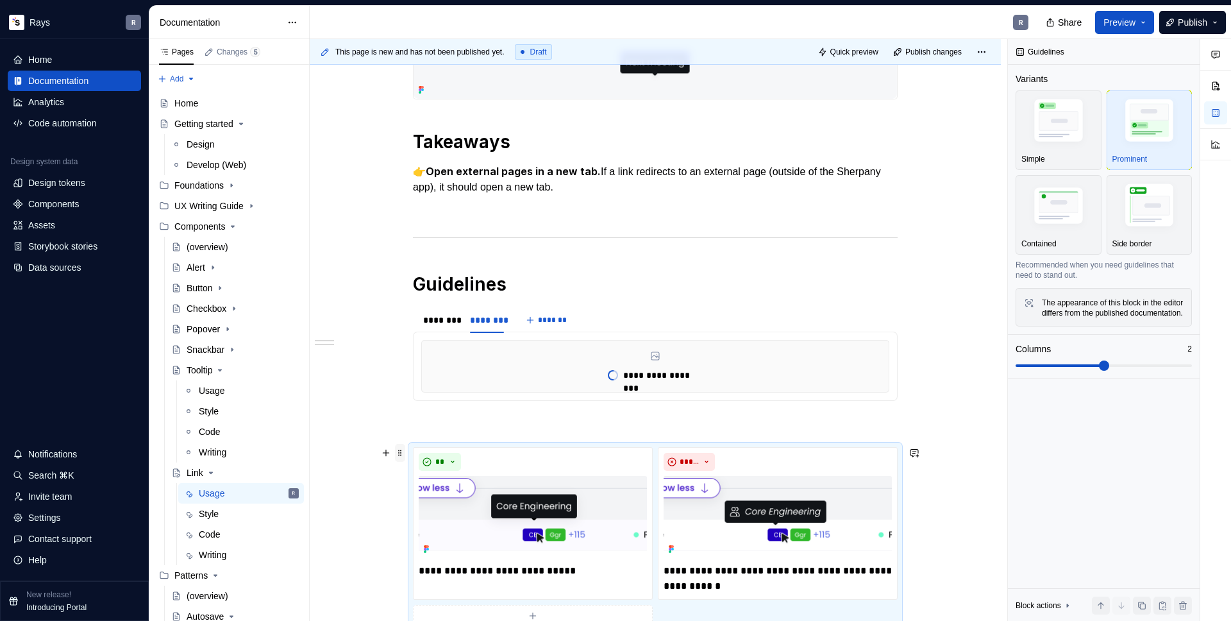
click at [399, 453] on span at bounding box center [400, 453] width 10 height 18
click at [424, 563] on div "Delete" at bounding box center [460, 566] width 83 height 13
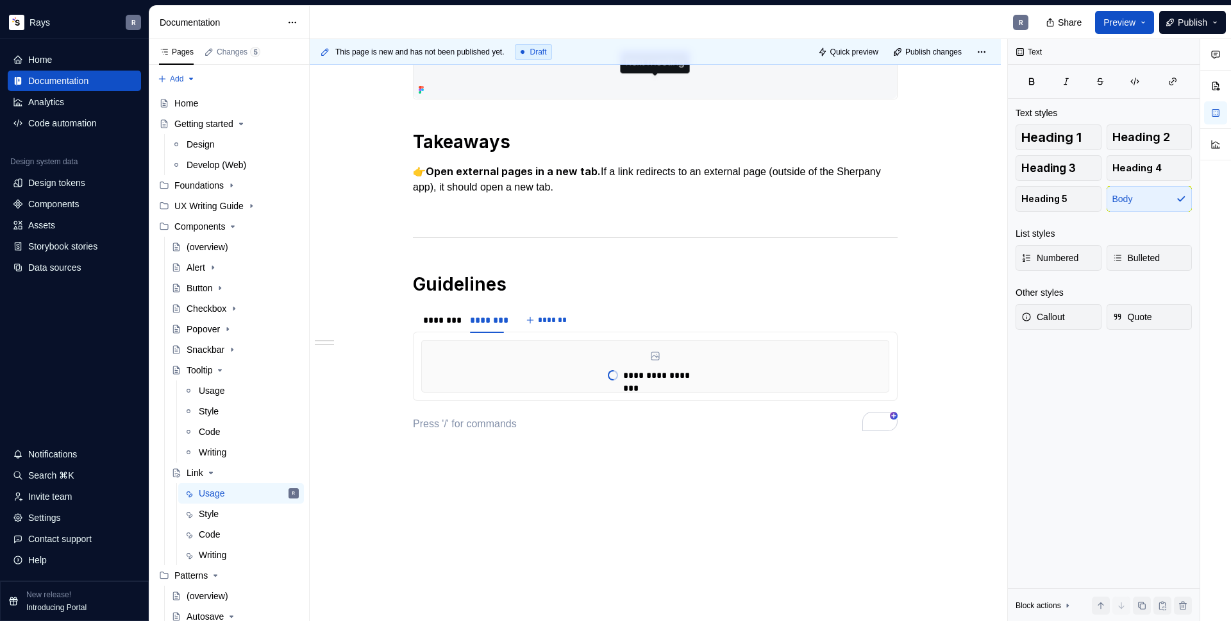
click at [451, 455] on div "**********" at bounding box center [655, 313] width 691 height 639
click at [435, 323] on div "********" at bounding box center [440, 320] width 34 height 13
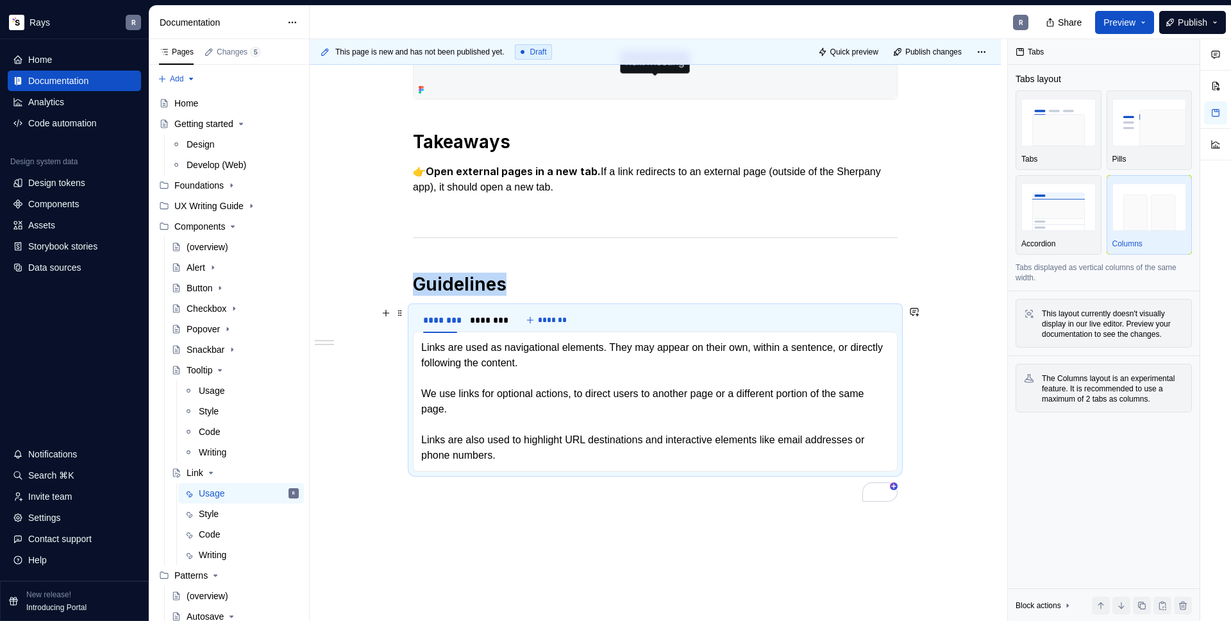
scroll to position [17, 0]
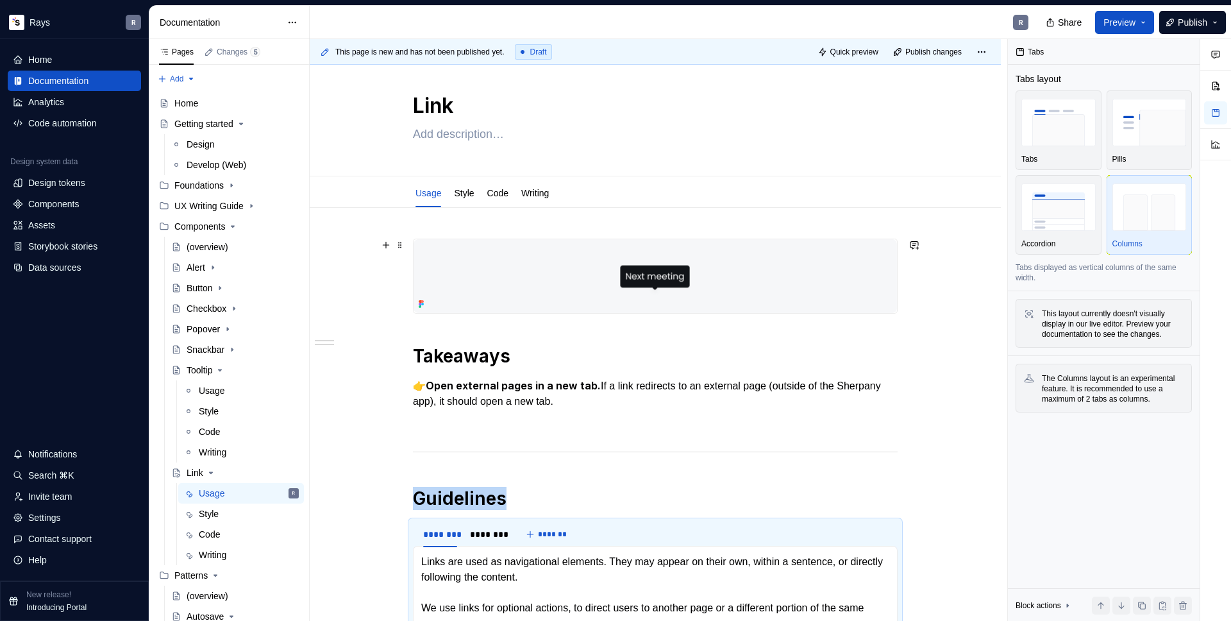
click at [552, 276] on img "To enrich screen reader interactions, please activate Accessibility in Grammarl…" at bounding box center [655, 276] width 483 height 74
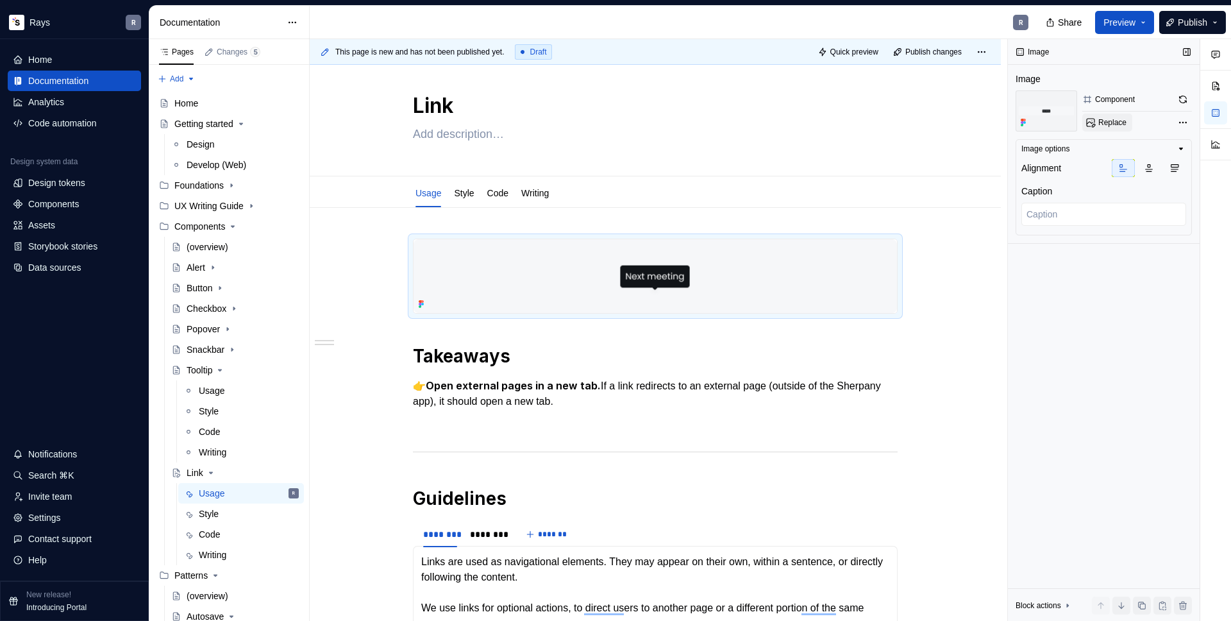
click at [1100, 117] on span "Replace" at bounding box center [1112, 122] width 28 height 10
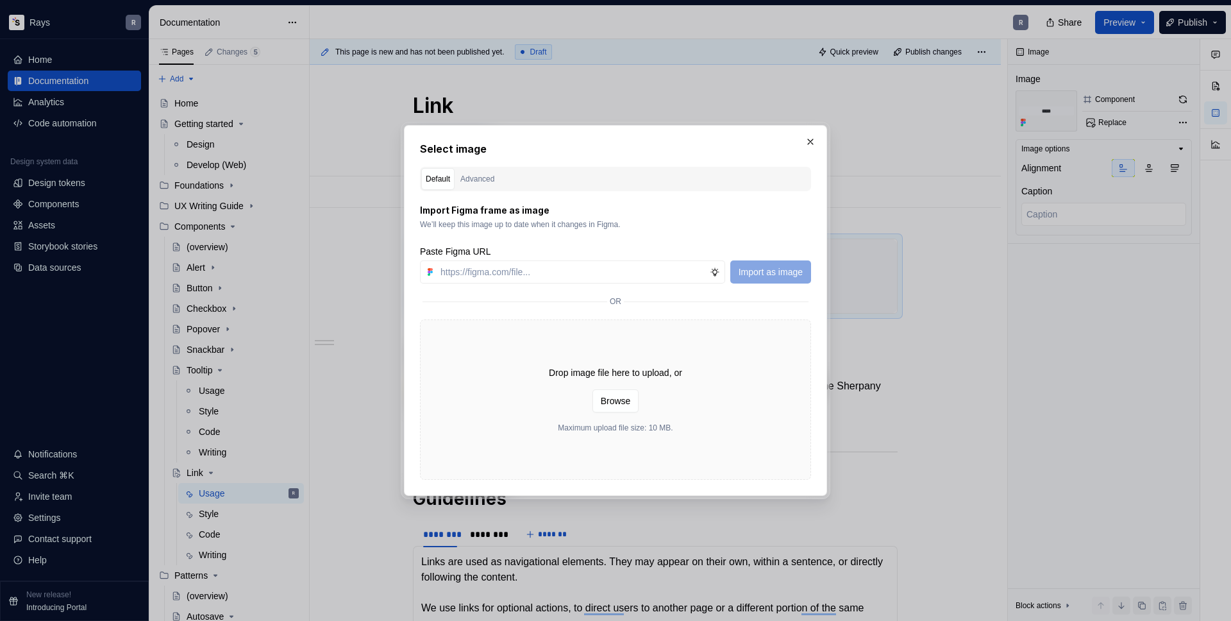
type textarea "*"
click at [584, 273] on input "text" at bounding box center [572, 271] width 274 height 23
paste input "[URL][DOMAIN_NAME]"
type input "[URL][DOMAIN_NAME]"
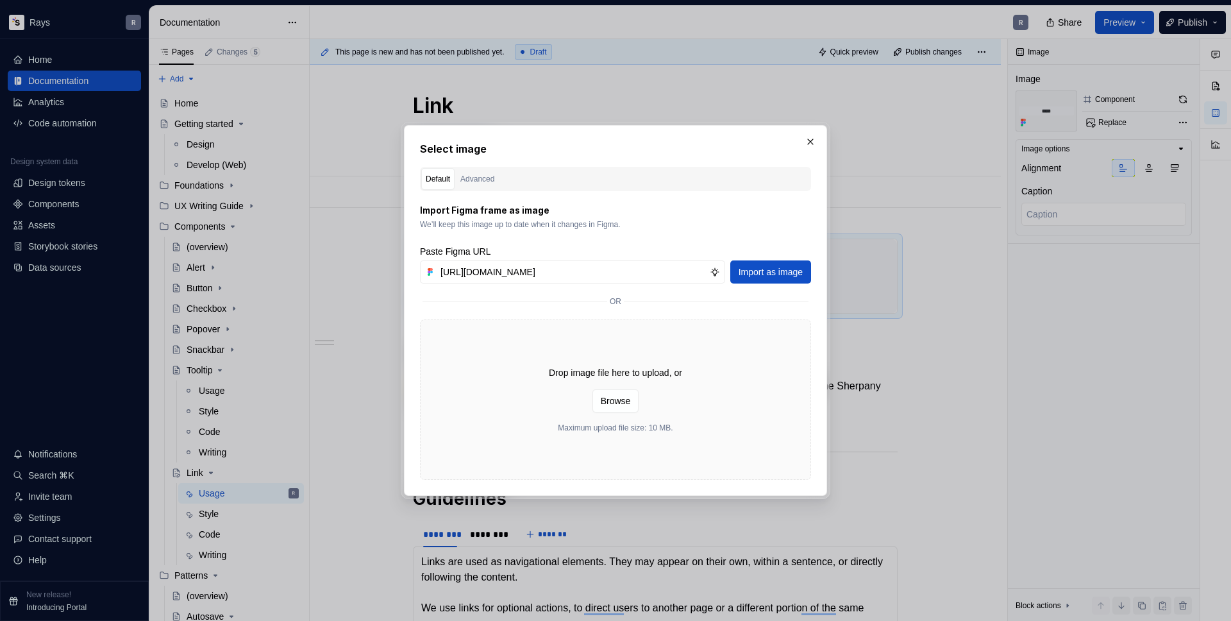
click at [750, 267] on span "Import as image" at bounding box center [771, 271] width 64 height 13
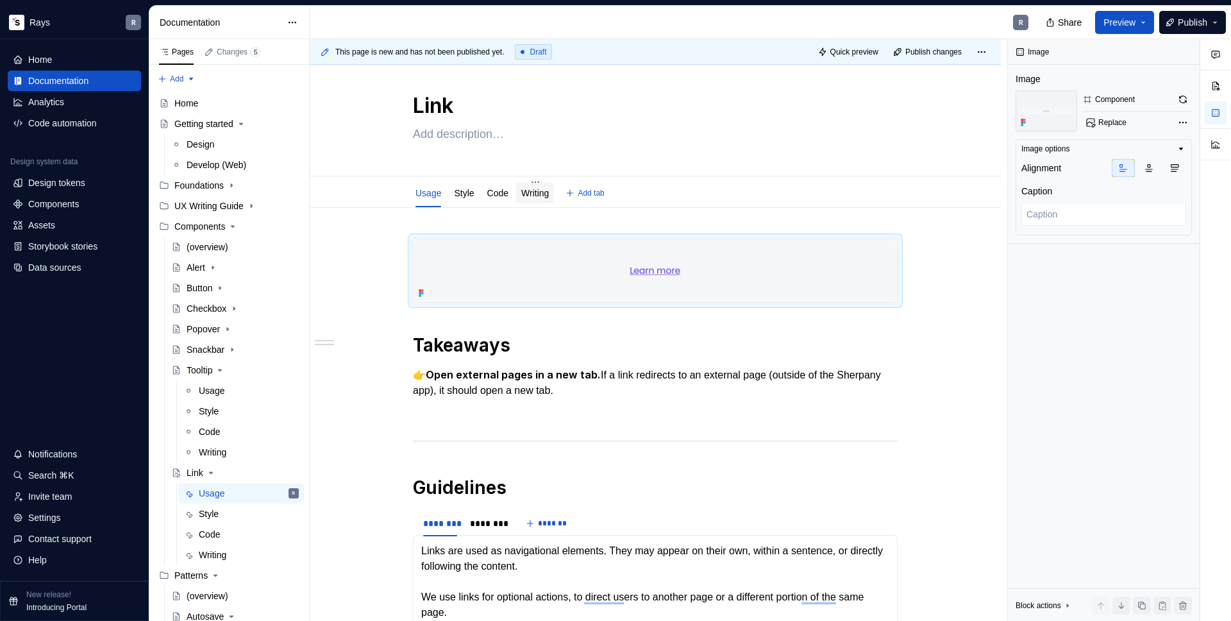
click at [528, 198] on link "Writing" at bounding box center [535, 193] width 28 height 10
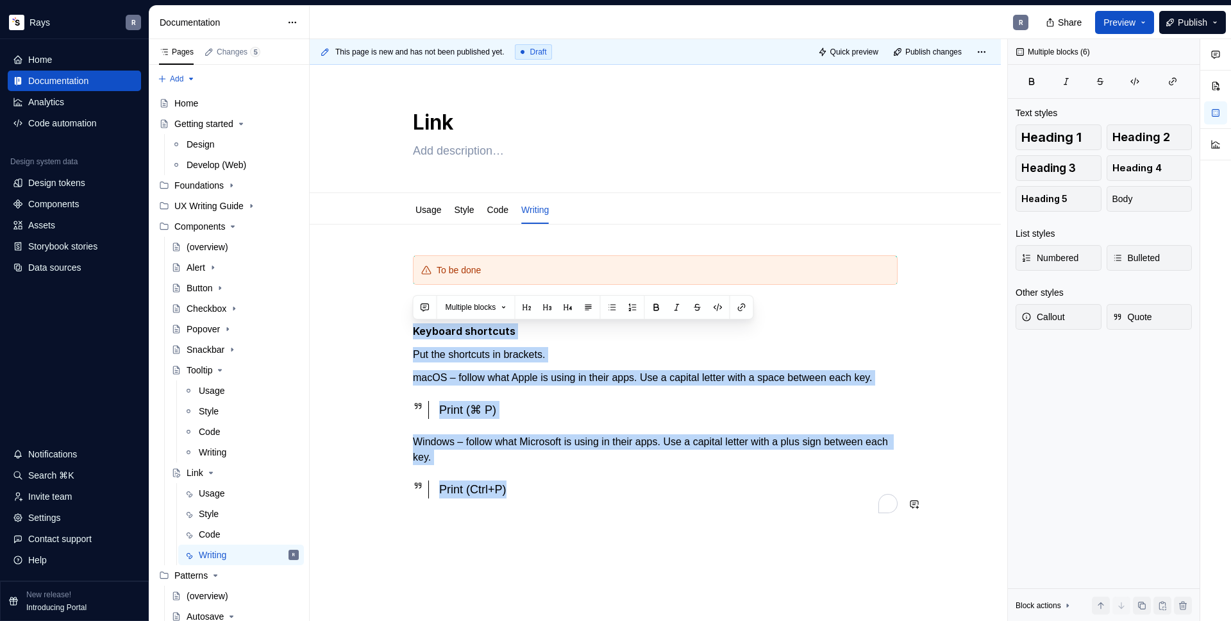
drag, startPoint x: 415, startPoint y: 332, endPoint x: 536, endPoint y: 515, distance: 219.8
click at [536, 514] on div "To be done Keyboard shortcuts Put the shortcuts in brackets. macOS – follow wha…" at bounding box center [655, 384] width 485 height 258
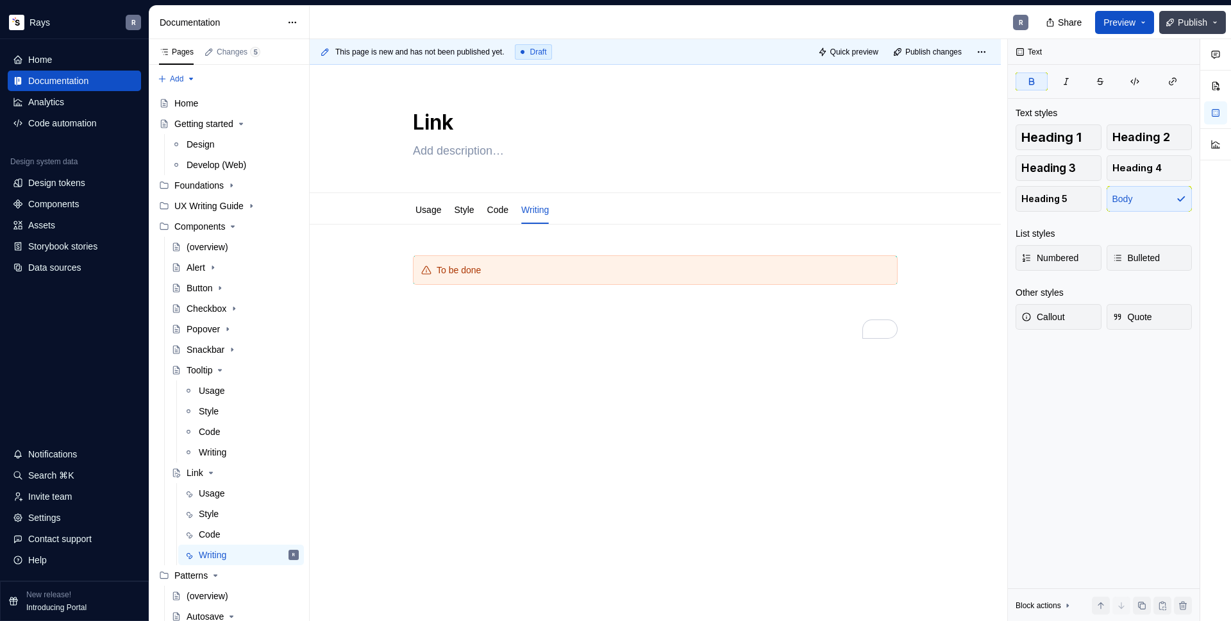
click at [1181, 21] on span "Publish" at bounding box center [1192, 22] width 29 height 13
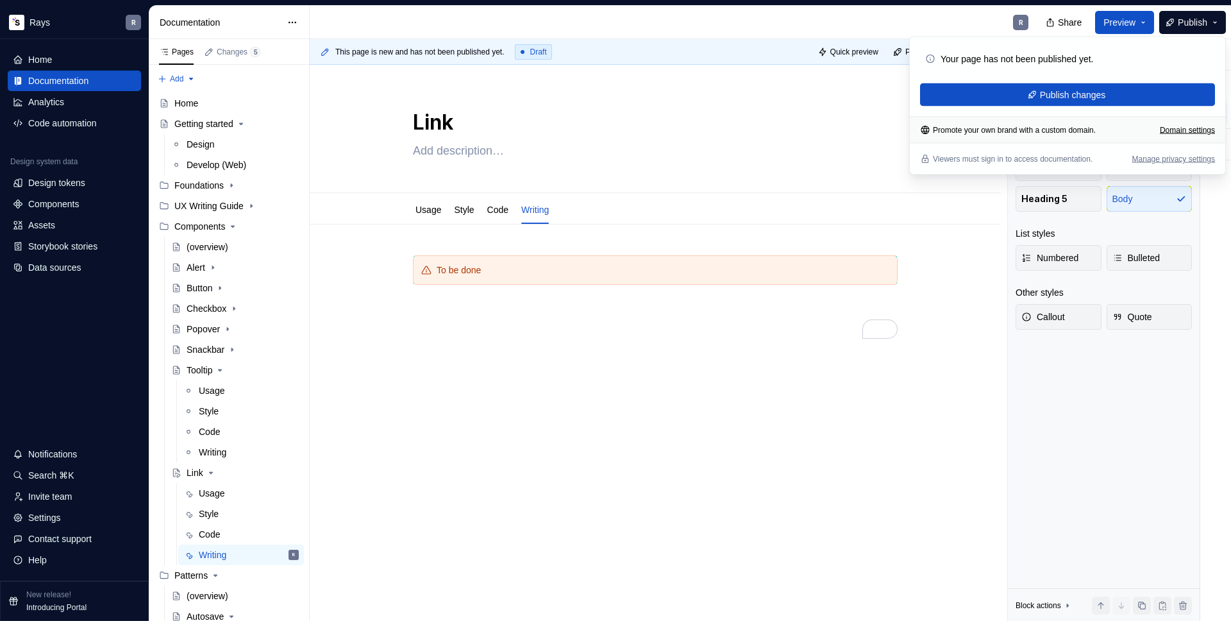
click at [840, 22] on div "R" at bounding box center [674, 22] width 729 height 33
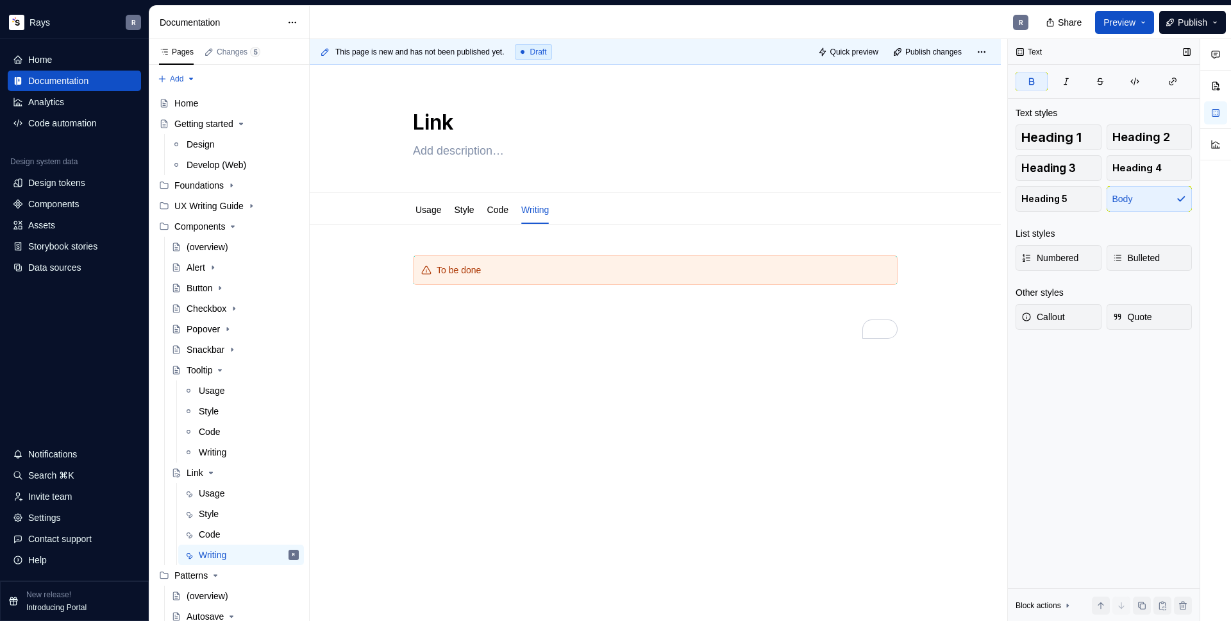
type textarea "*"
